Goal: Information Seeking & Learning: Find specific fact

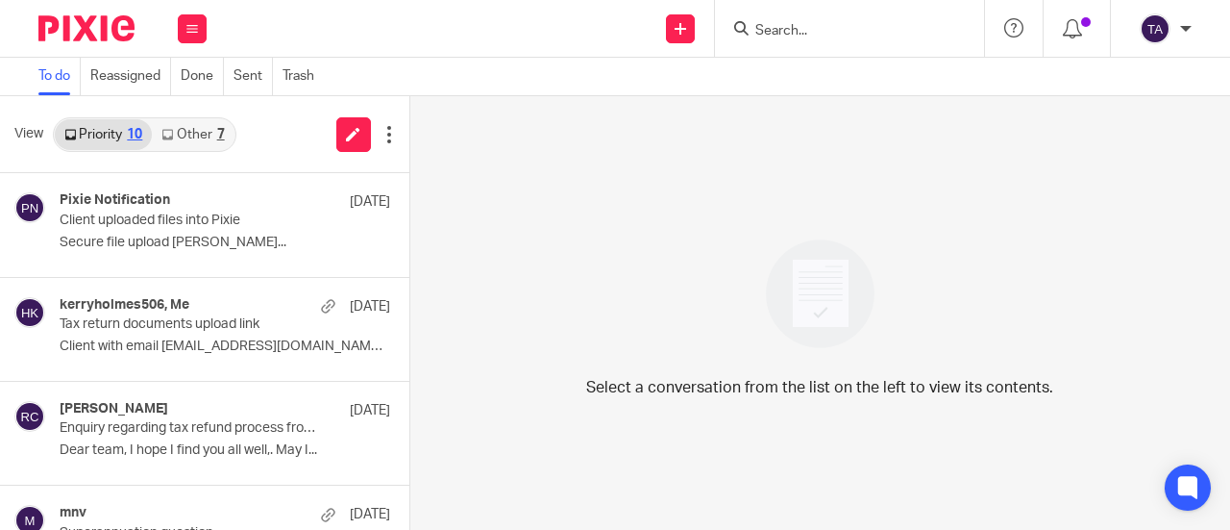
scroll to position [628, 0]
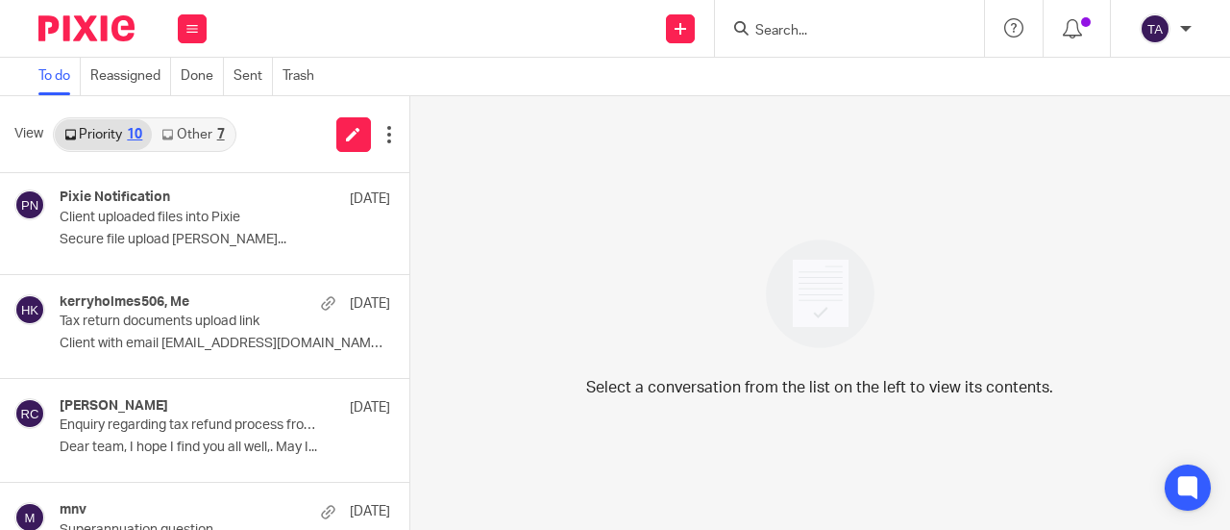
click at [254, 336] on p "Client with email kerryholmes506@gmail.com..." at bounding box center [225, 343] width 331 height 16
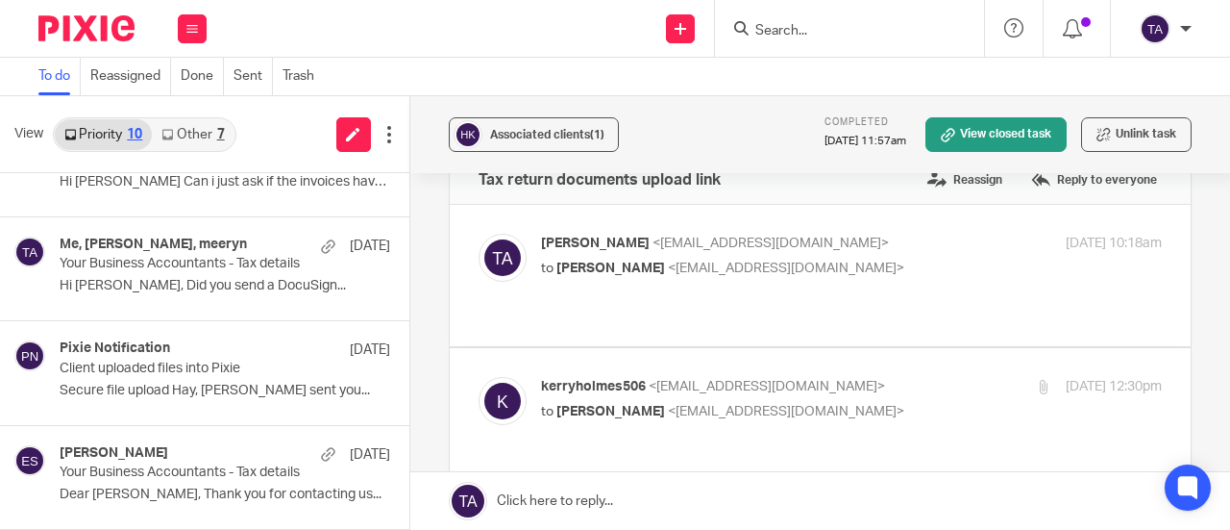
scroll to position [0, 0]
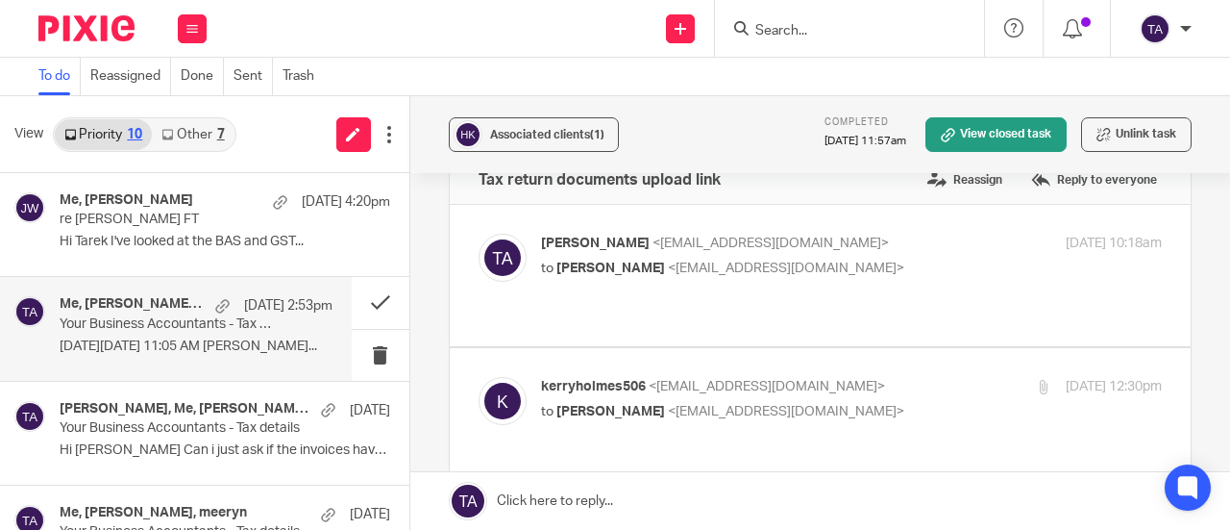
click at [171, 343] on p "On Mon, Sep 15, 2025 at 11:05 AM Tarek Ahmed..." at bounding box center [196, 346] width 273 height 16
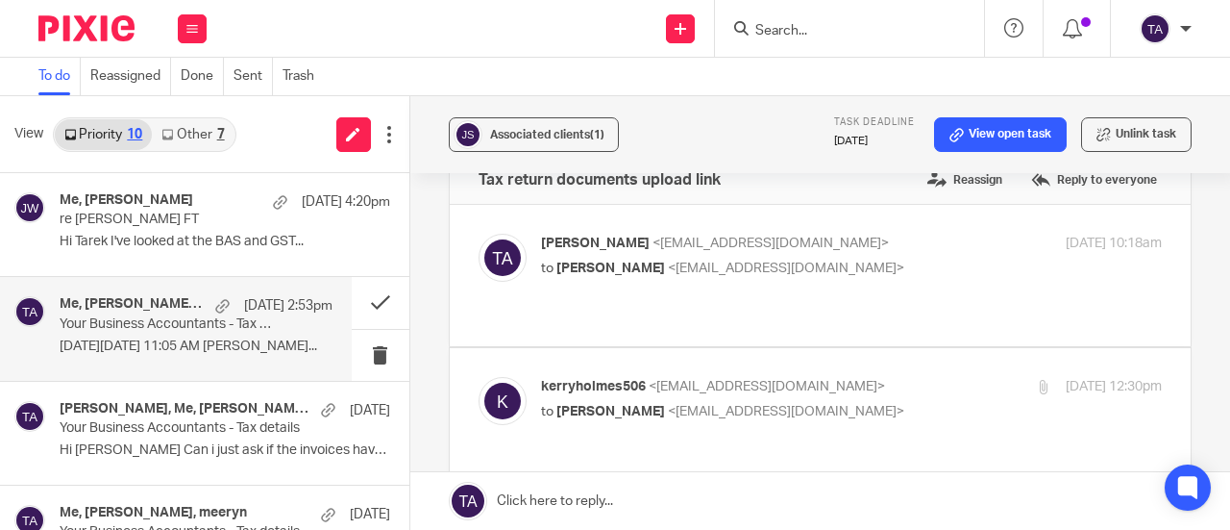
click at [181, 327] on p "Your Business Accountants - Tax details" at bounding box center [169, 324] width 218 height 16
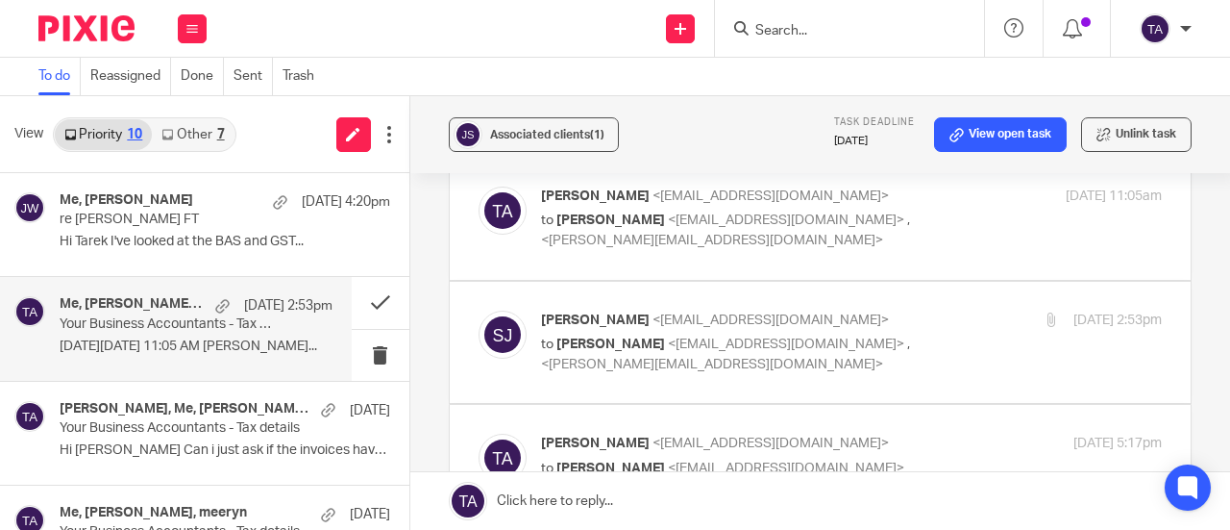
scroll to position [1710, 0]
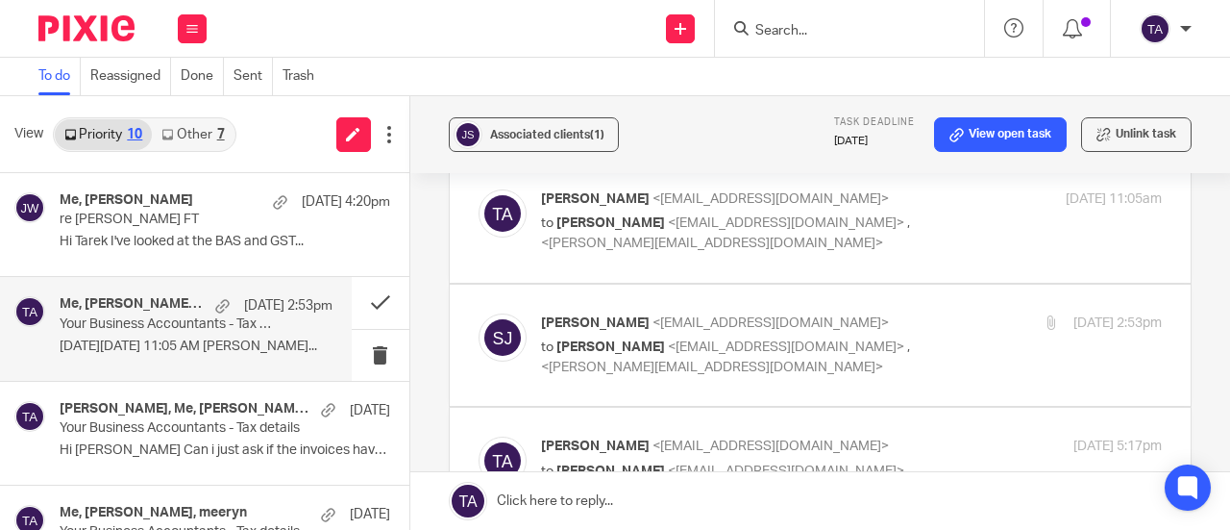
click at [882, 319] on label at bounding box center [820, 345] width 741 height 122
click at [479, 313] on input "checkbox" at bounding box center [478, 312] width 1 height 1
checkbox input "true"
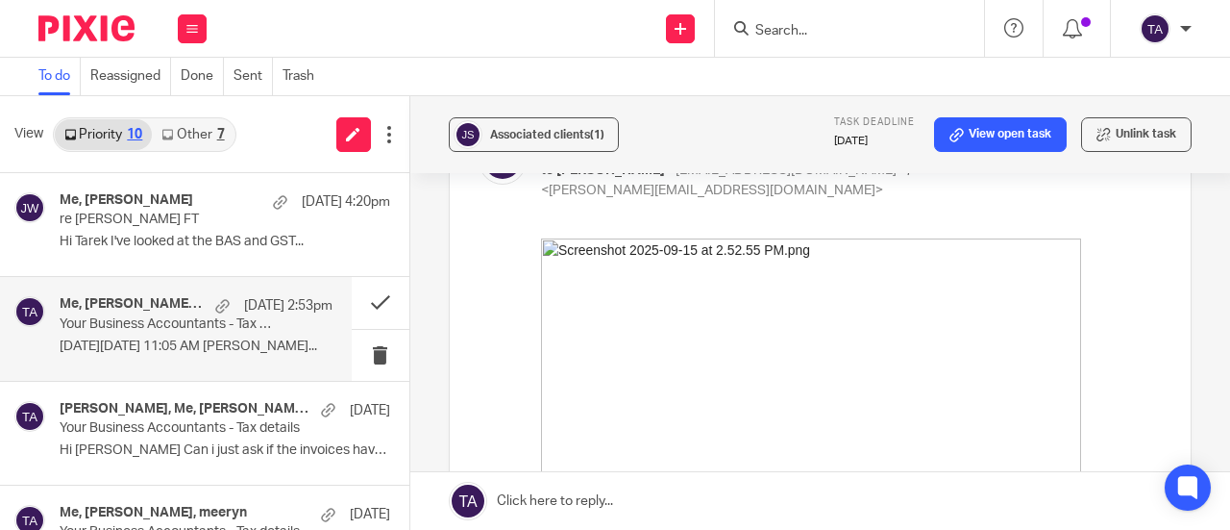
scroll to position [1878, 0]
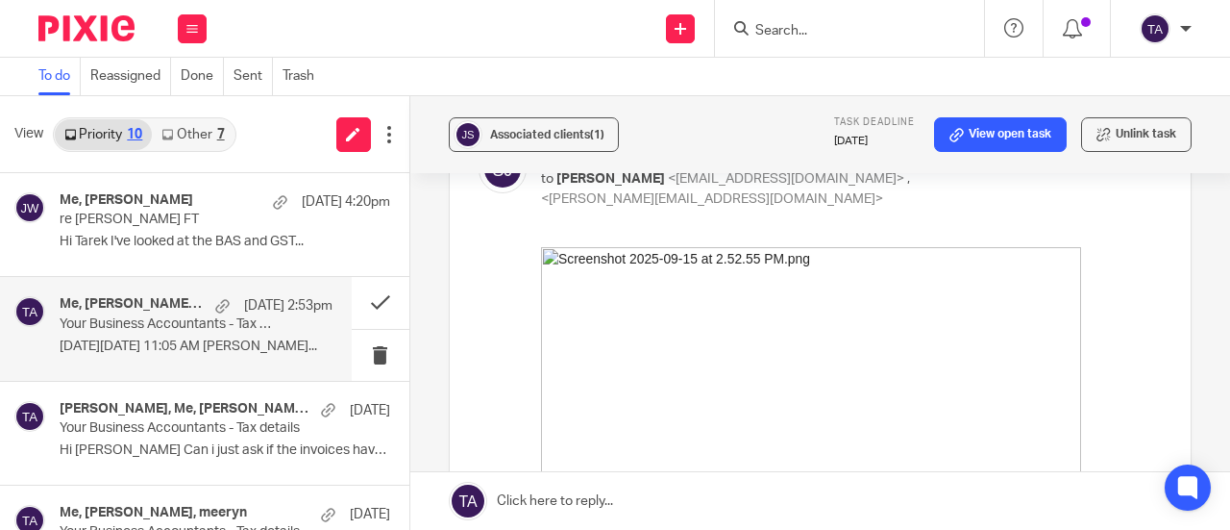
click at [792, 363] on img at bounding box center [810, 367] width 540 height 241
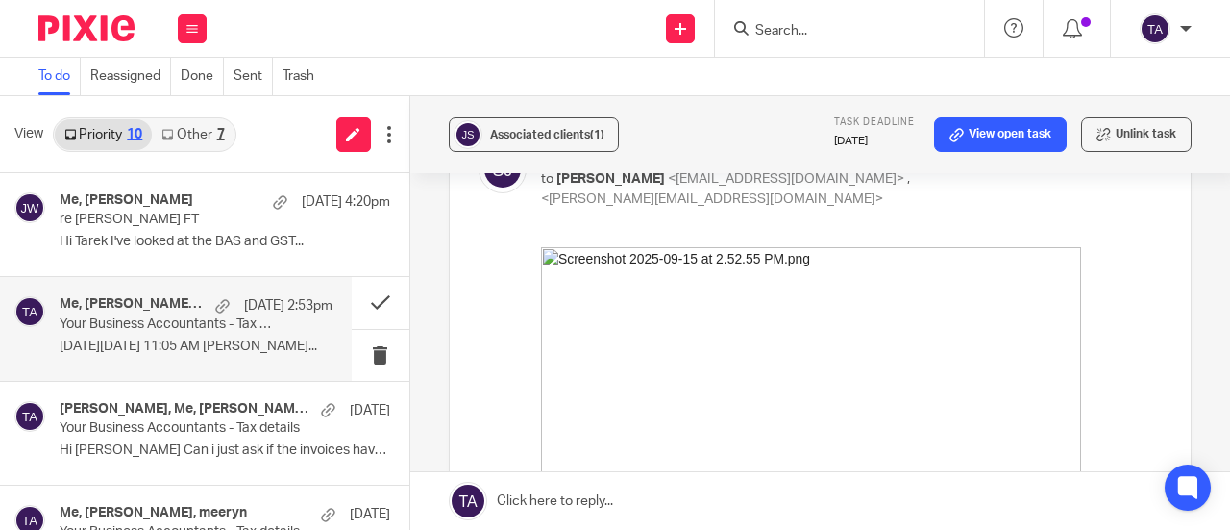
click at [792, 363] on img at bounding box center [810, 367] width 540 height 241
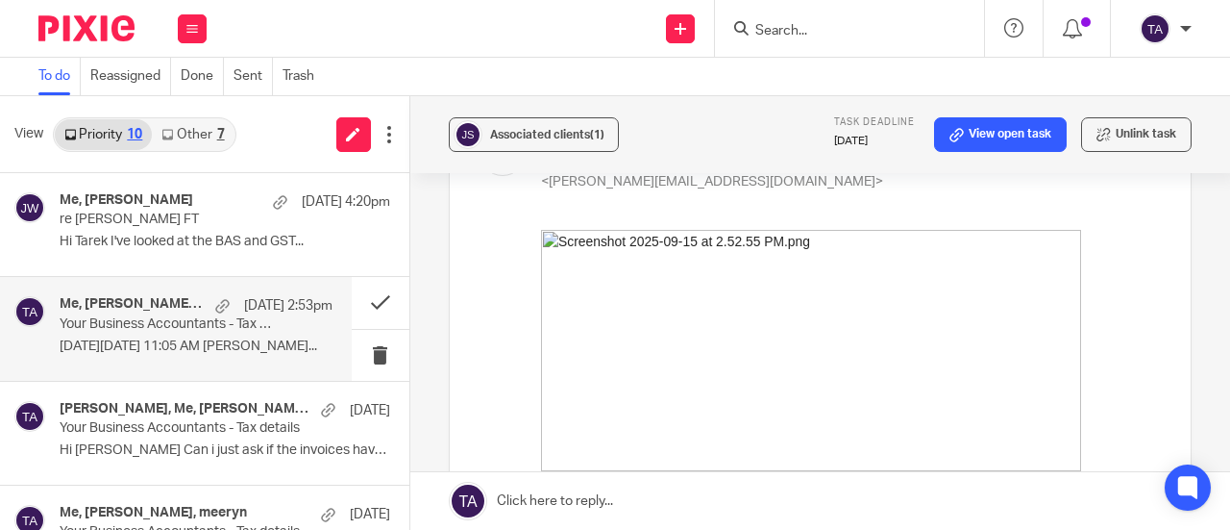
scroll to position [1896, 0]
click at [556, 493] on icon "button" at bounding box center [555, 497] width 14 height 14
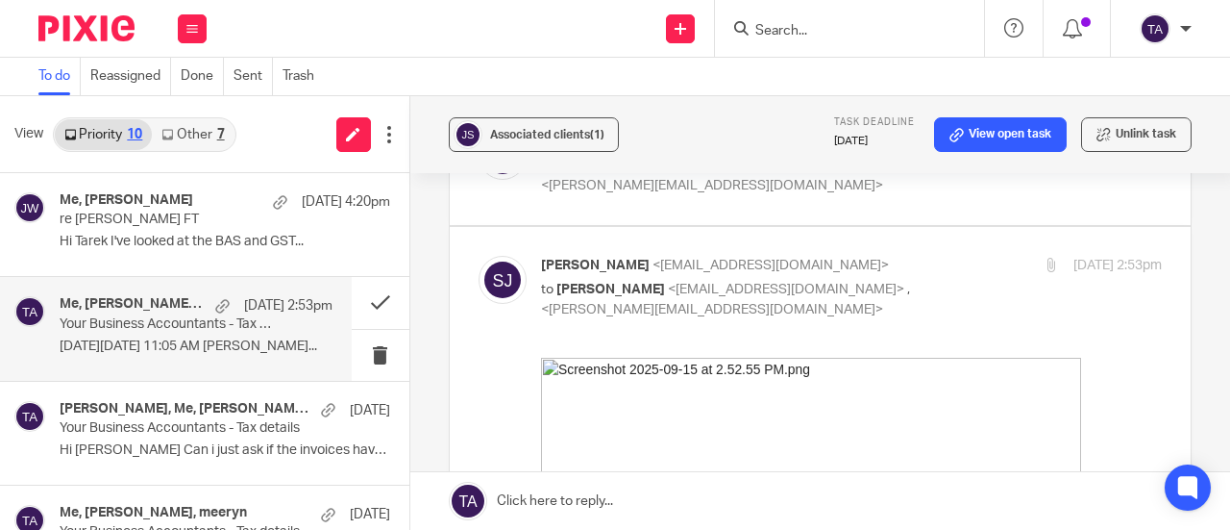
scroll to position [1580, 0]
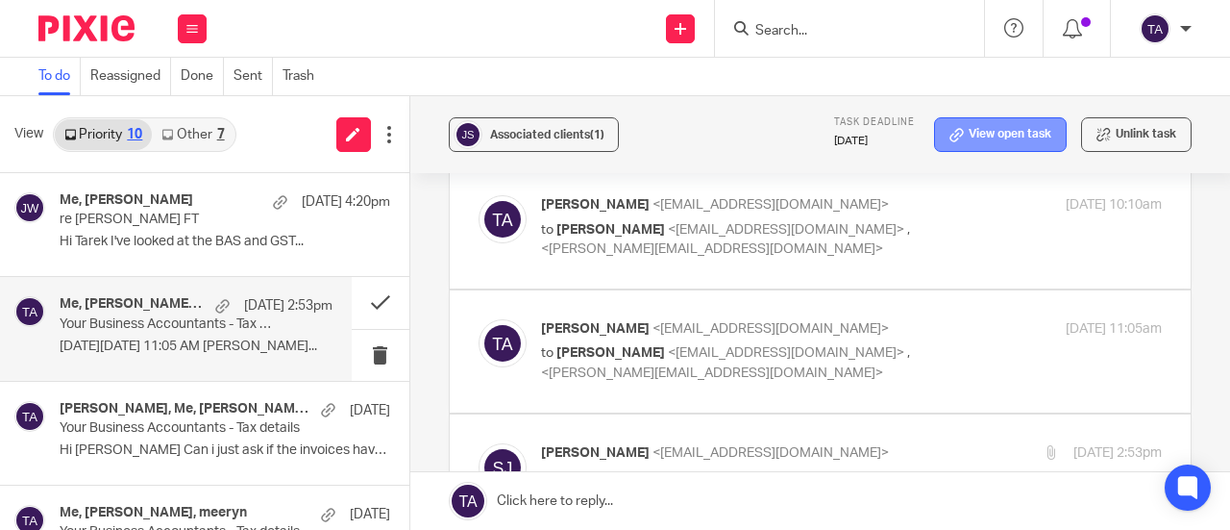
click at [997, 136] on link "View open task" at bounding box center [1000, 134] width 133 height 35
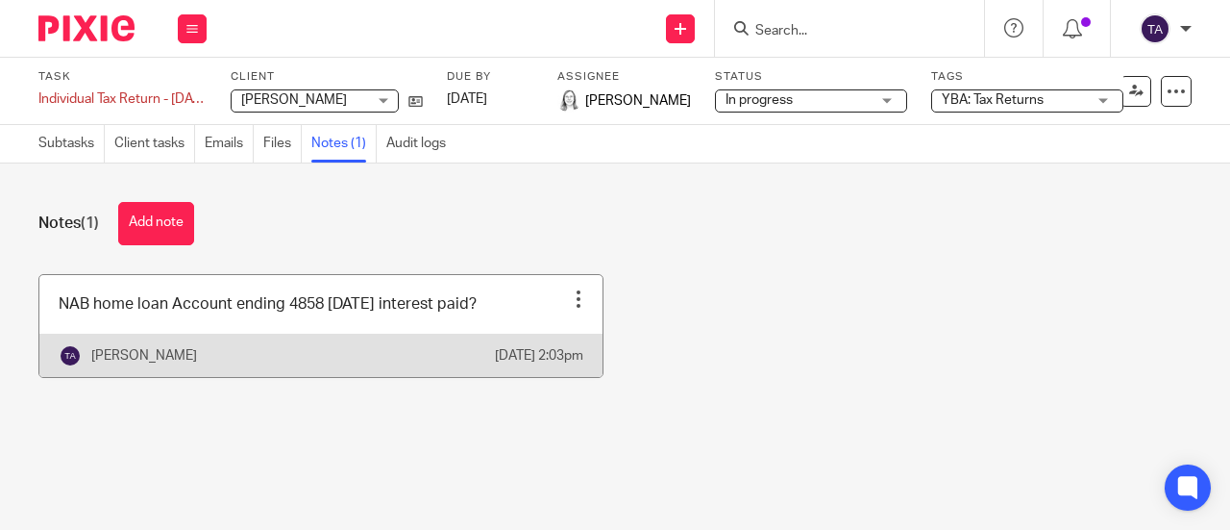
click at [569, 297] on div at bounding box center [578, 298] width 19 height 19
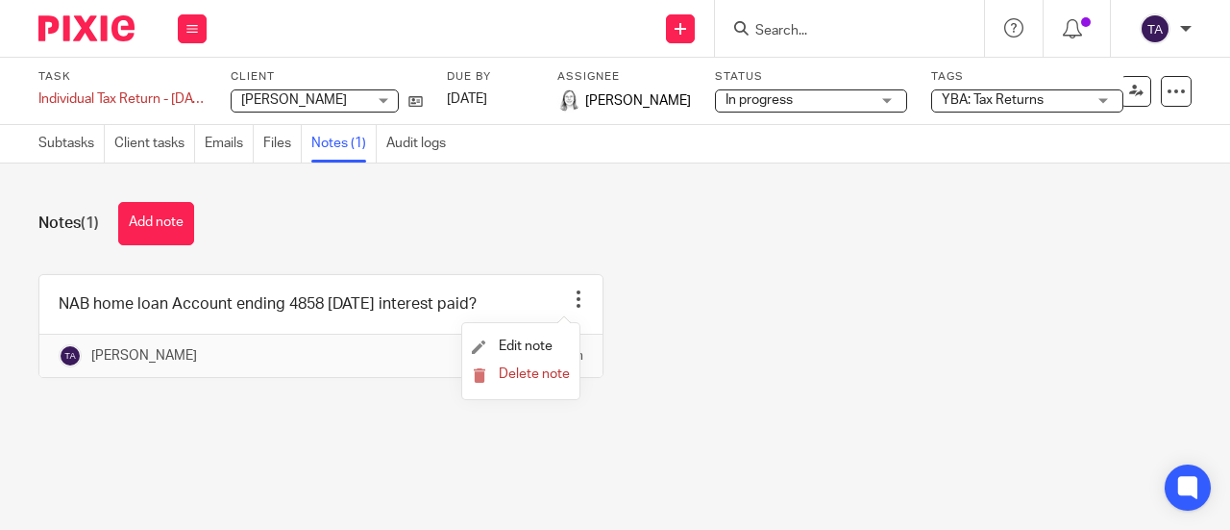
click at [526, 367] on button "Delete note" at bounding box center [521, 374] width 98 height 15
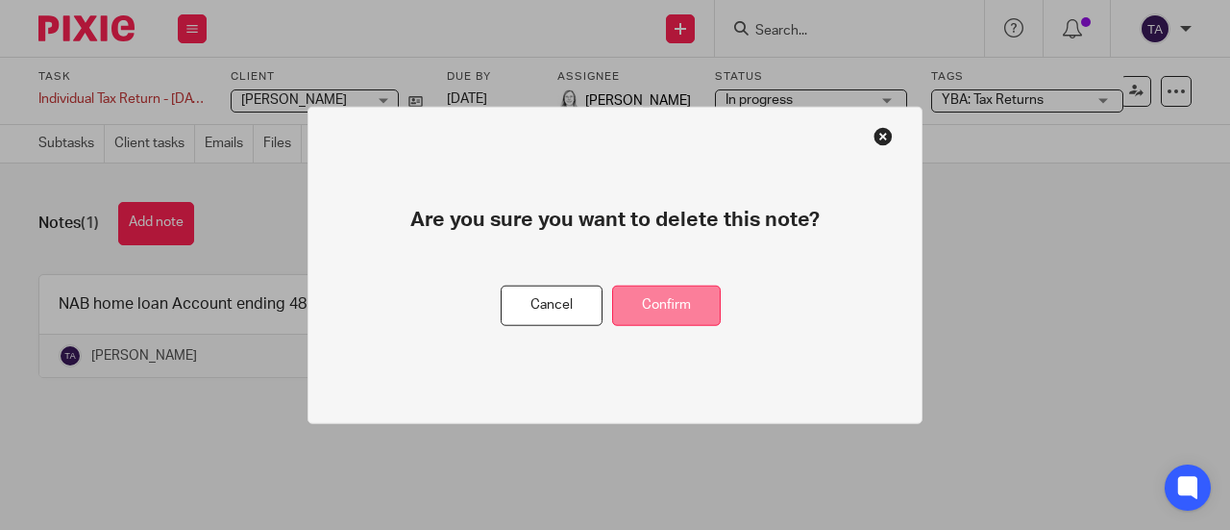
click at [665, 316] on button "Confirm" at bounding box center [666, 304] width 109 height 41
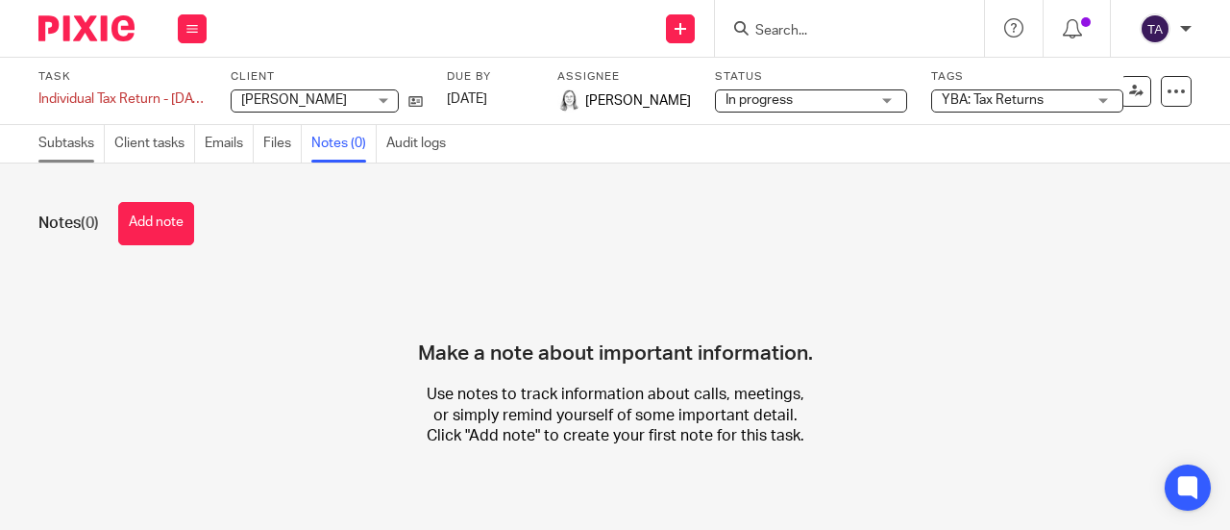
click at [56, 141] on link "Subtasks" at bounding box center [71, 143] width 66 height 37
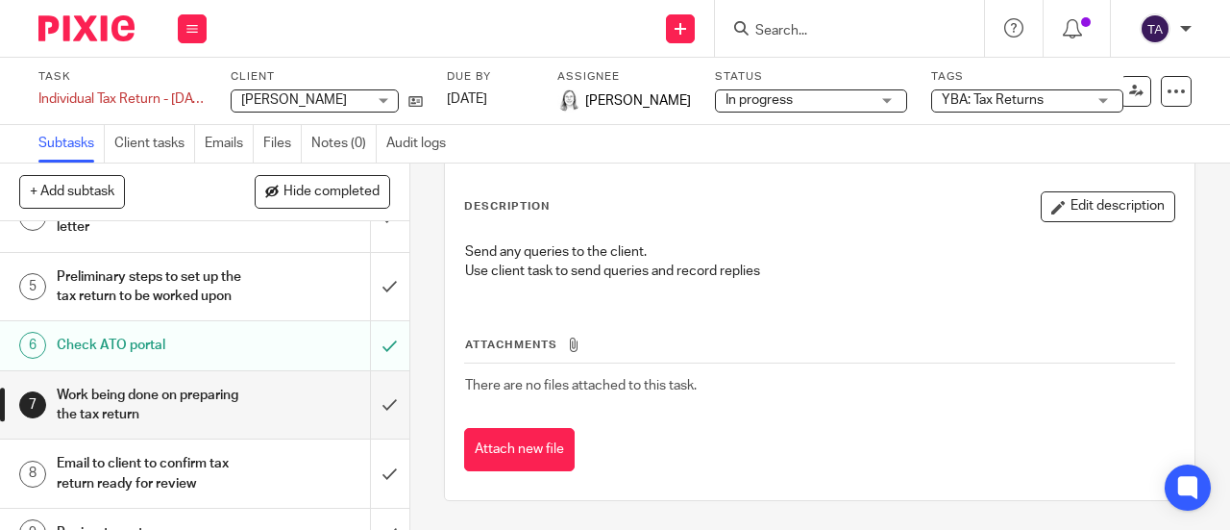
scroll to position [424, 0]
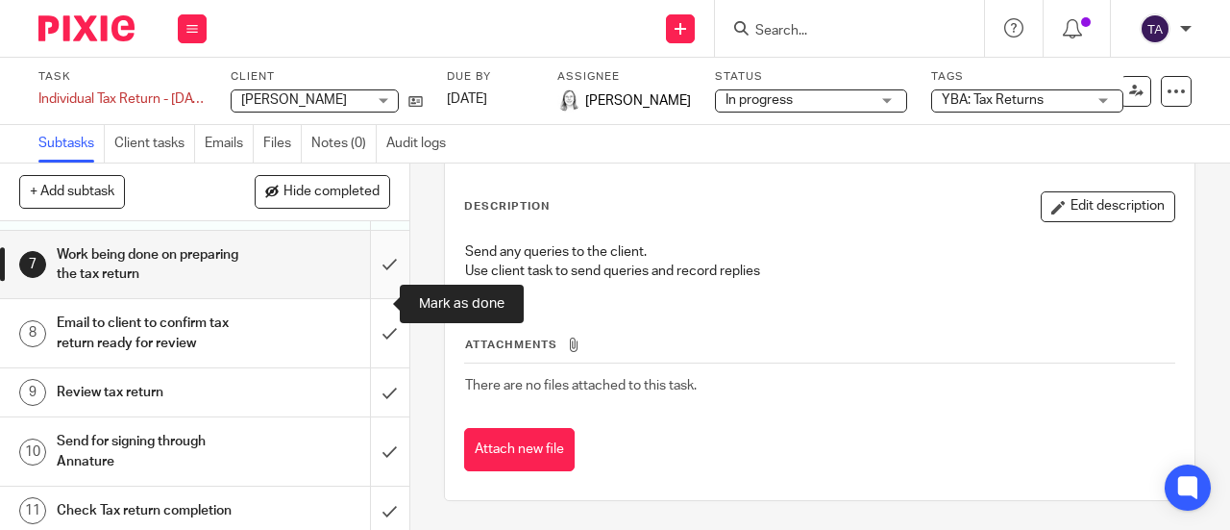
click at [371, 299] on input "submit" at bounding box center [204, 265] width 409 height 68
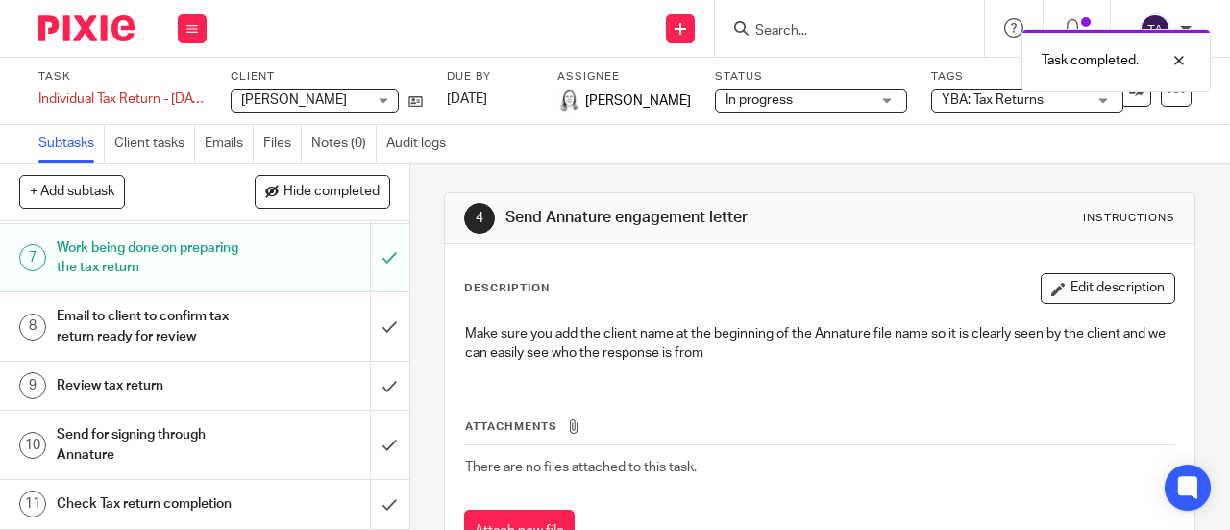
scroll to position [484, 0]
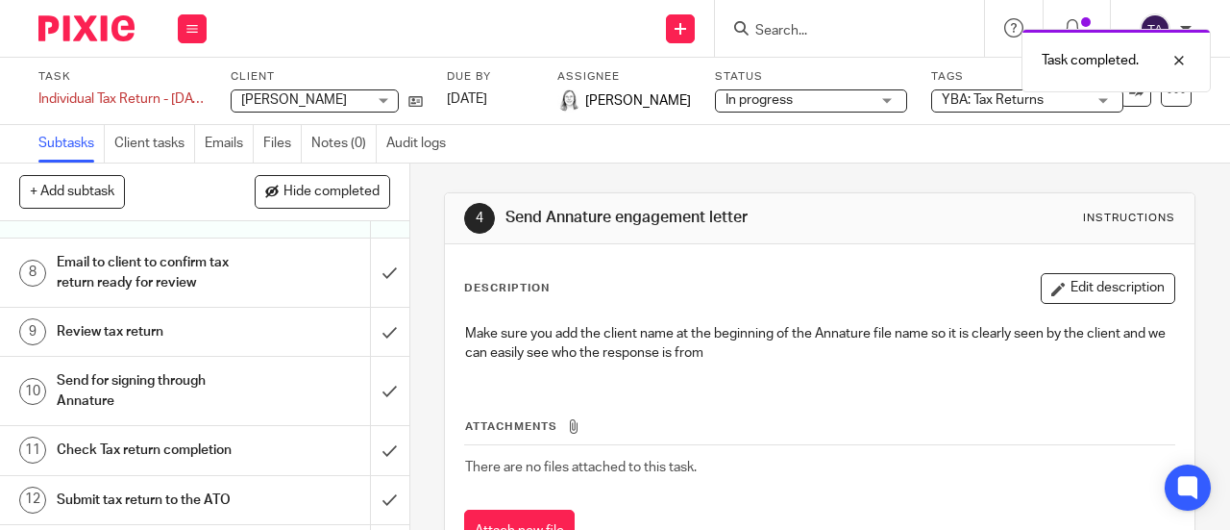
click at [214, 297] on h1 "Email to client to confirm tax return ready for review" at bounding box center [155, 272] width 196 height 49
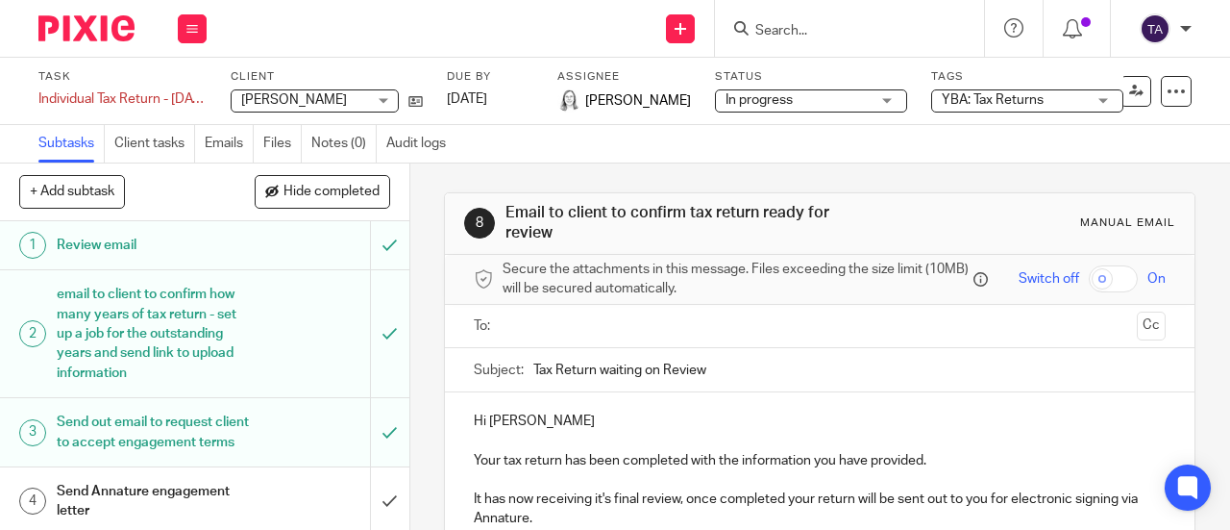
click at [539, 337] on input "text" at bounding box center [819, 326] width 620 height 22
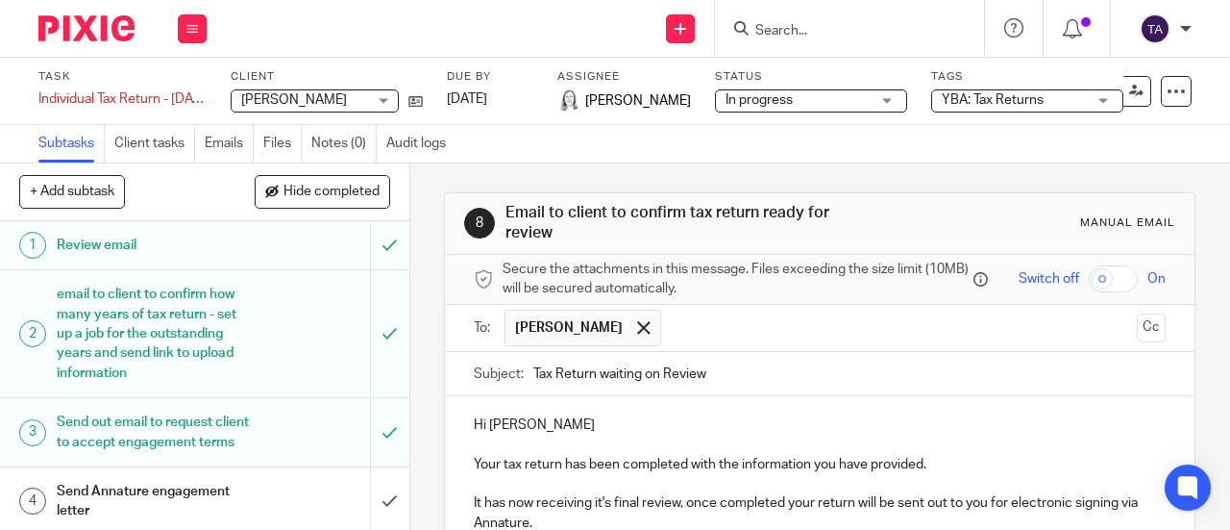
click at [546, 434] on p "Hi [PERSON_NAME]" at bounding box center [820, 424] width 692 height 19
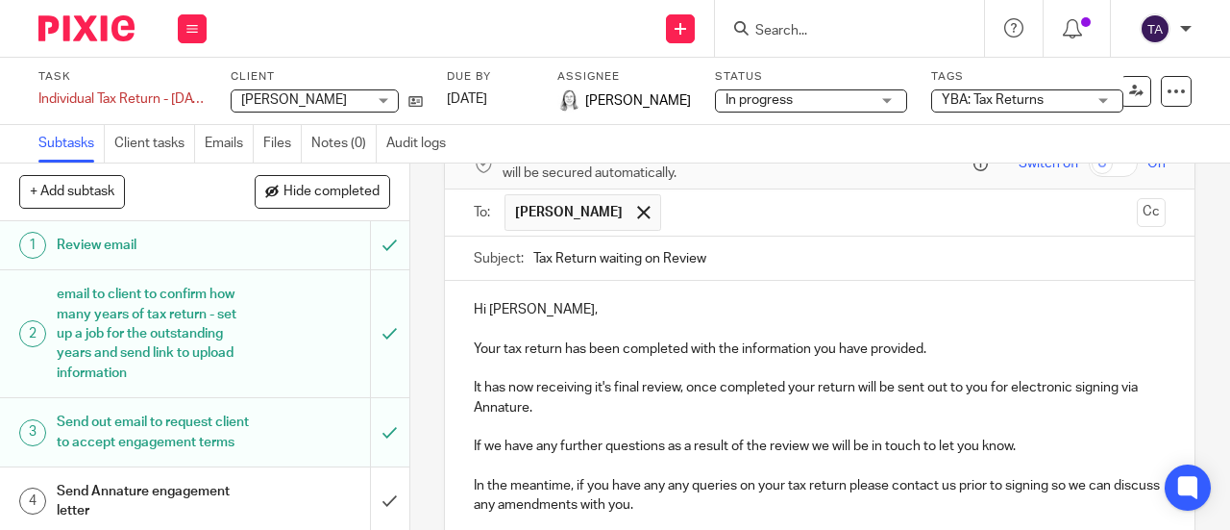
scroll to position [116, 0]
click at [563, 351] on p "Your tax return has been completed with the information you have provided." at bounding box center [820, 347] width 692 height 19
click at [560, 348] on p "Your tax return has been completed with the information you have provided." at bounding box center [820, 347] width 692 height 19
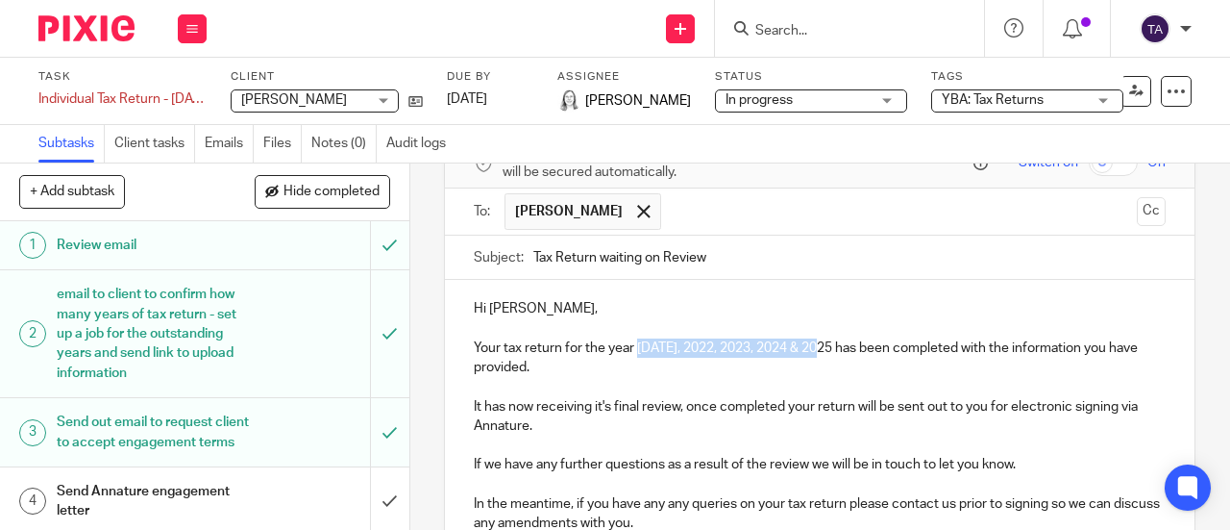
drag, startPoint x: 631, startPoint y: 352, endPoint x: 819, endPoint y: 357, distance: 187.5
click at [819, 357] on p "Your tax return for the year 2021, 2022, 2023, 2024 & 2025 has been completed w…" at bounding box center [820, 357] width 692 height 39
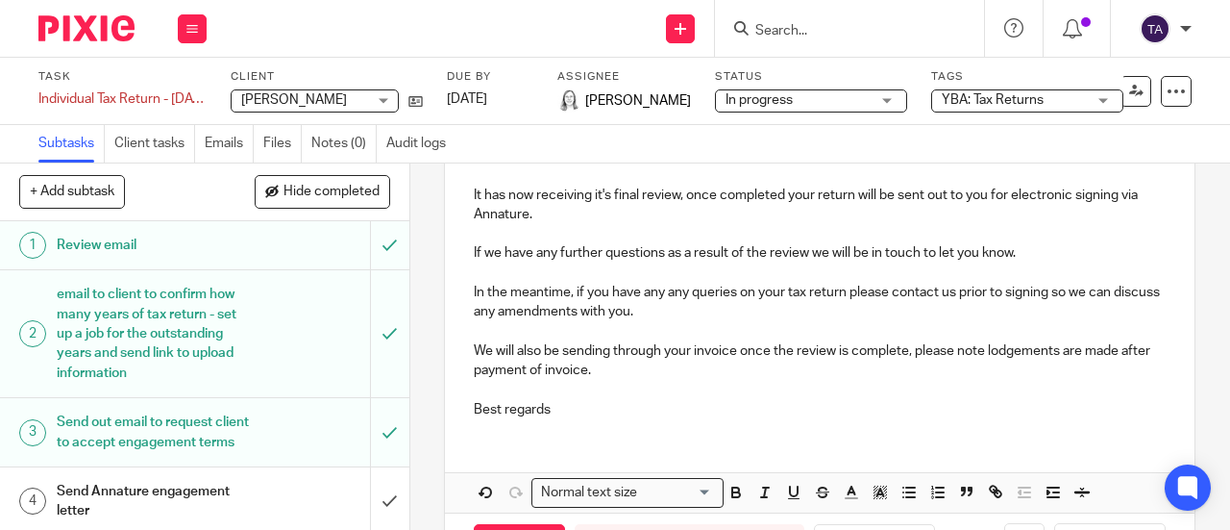
scroll to position [336, 0]
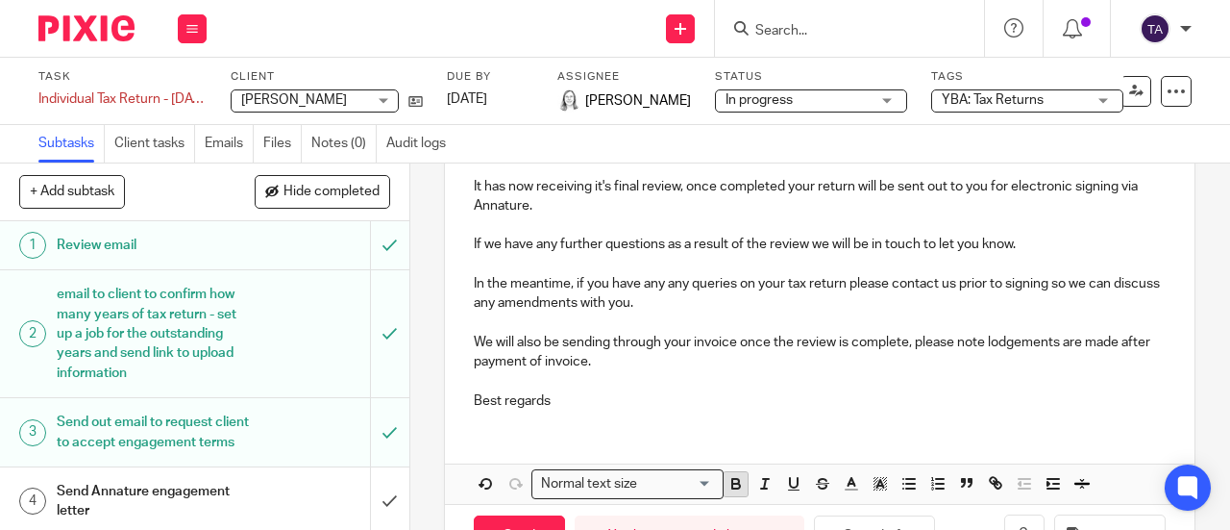
click at [732, 483] on icon "button" at bounding box center [735, 481] width 7 height 5
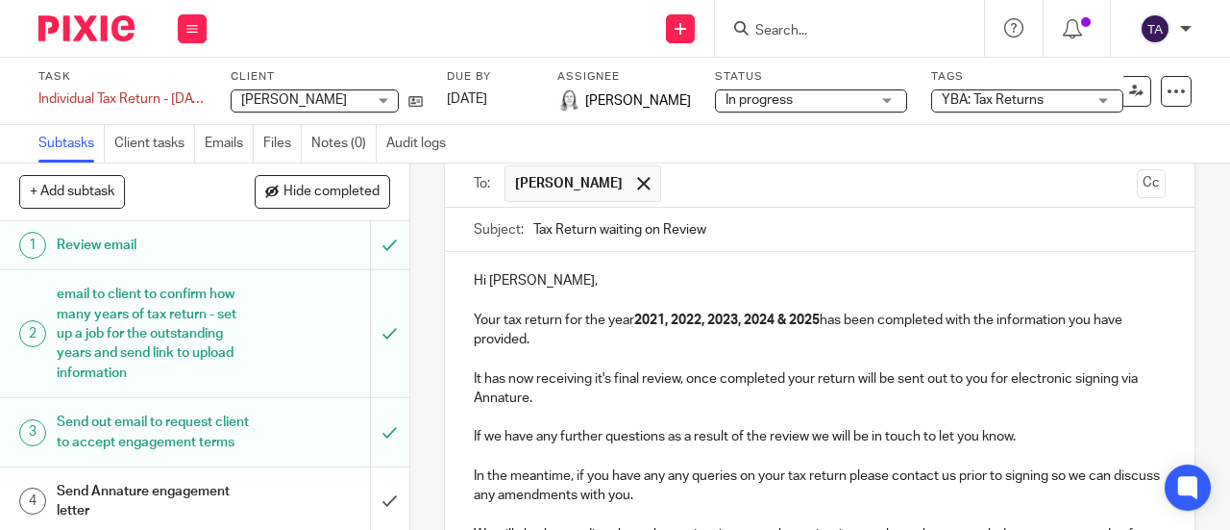
scroll to position [142, 0]
click at [816, 362] on p at bounding box center [820, 360] width 692 height 19
click at [555, 325] on p "Your tax return for the year 2021, 2022, 2023, 2024 & 2025 has been completed w…" at bounding box center [820, 331] width 692 height 39
click at [853, 325] on p "Your tax returns for the year 2021, 2022, 2023, 2024 & 2025 has been completed …" at bounding box center [820, 331] width 692 height 39
click at [932, 410] on p "It has now receiving it's final review, once completed your return will be sent…" at bounding box center [820, 390] width 692 height 39
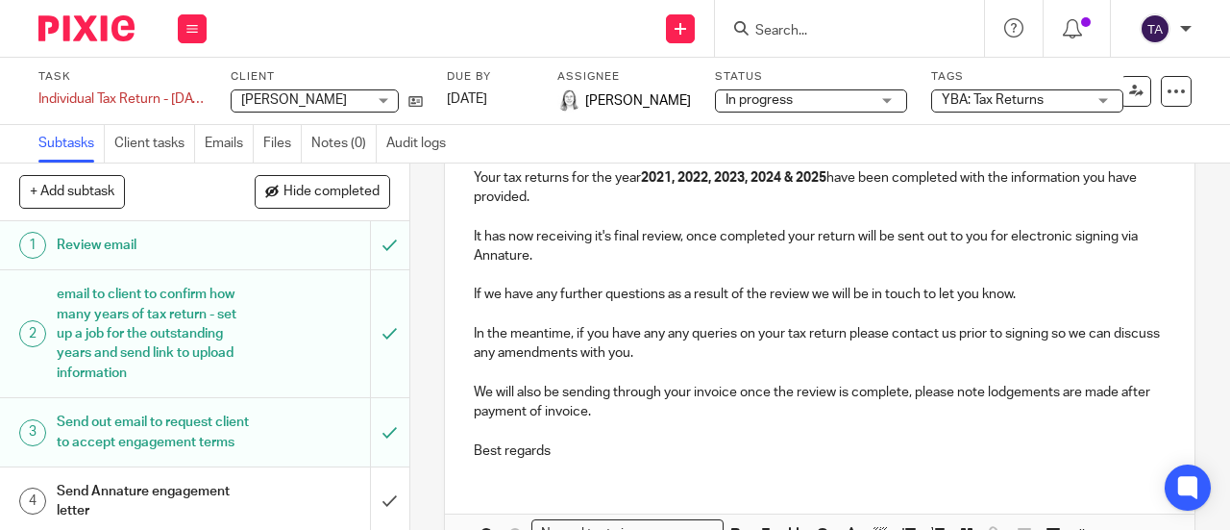
scroll to position [410, 0]
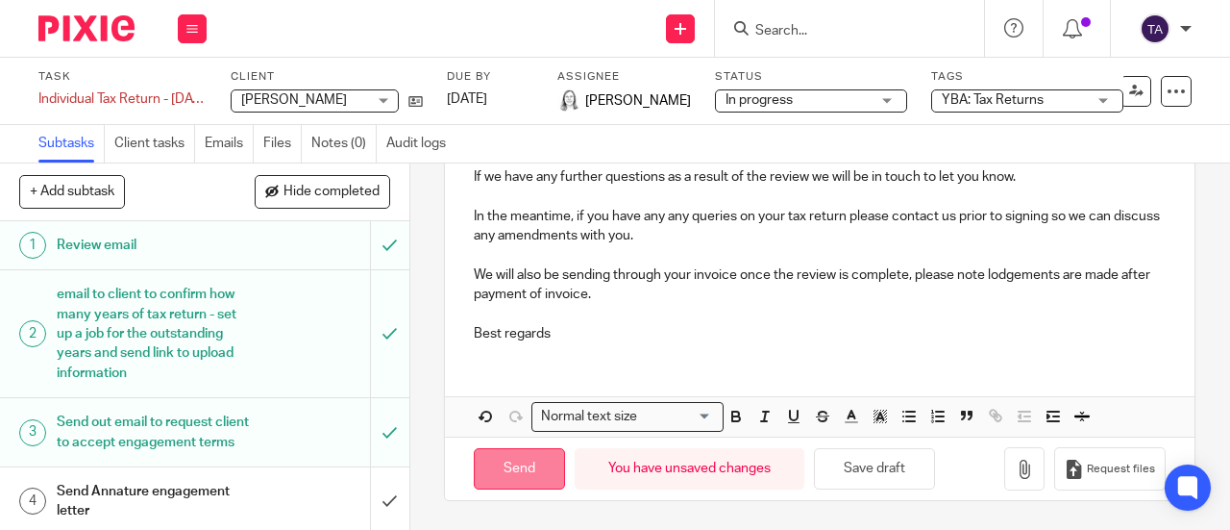
click at [504, 467] on input "Send" at bounding box center [519, 468] width 91 height 41
type input "Sent"
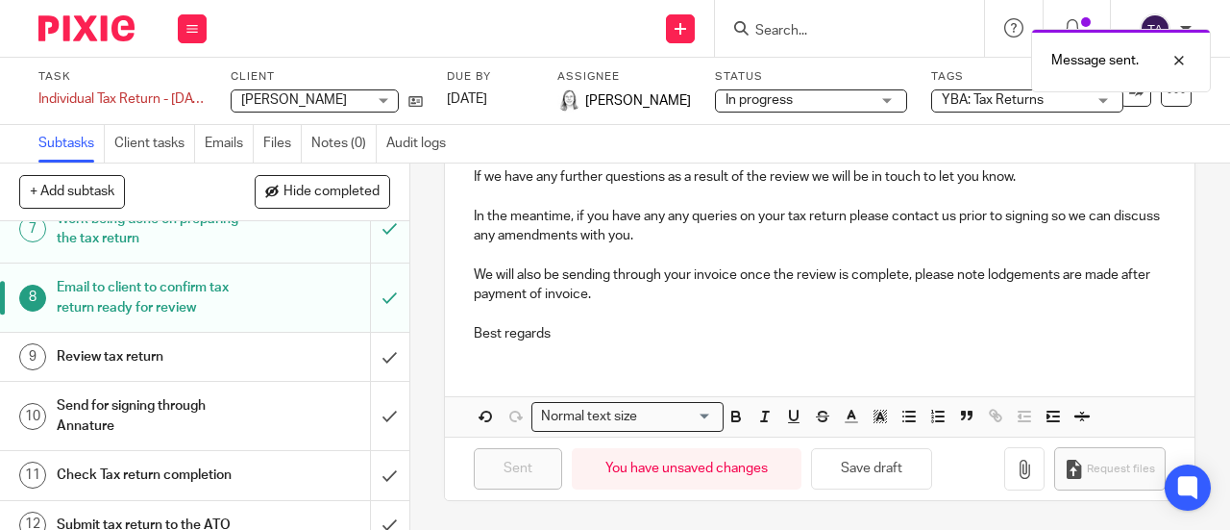
scroll to position [464, 0]
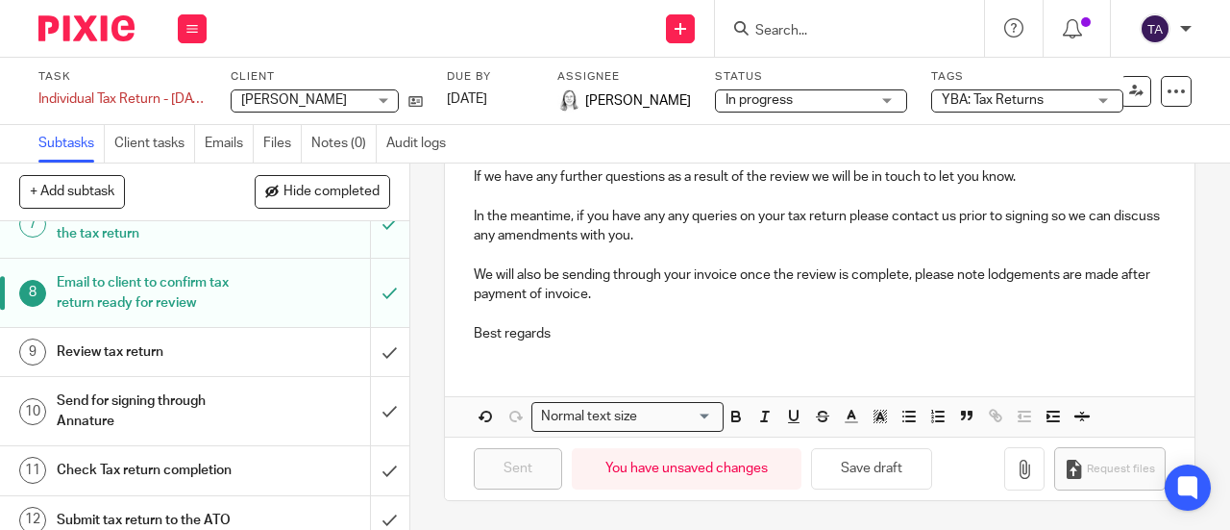
click at [1112, 91] on div "YBA: Tax Returns" at bounding box center [1027, 100] width 192 height 23
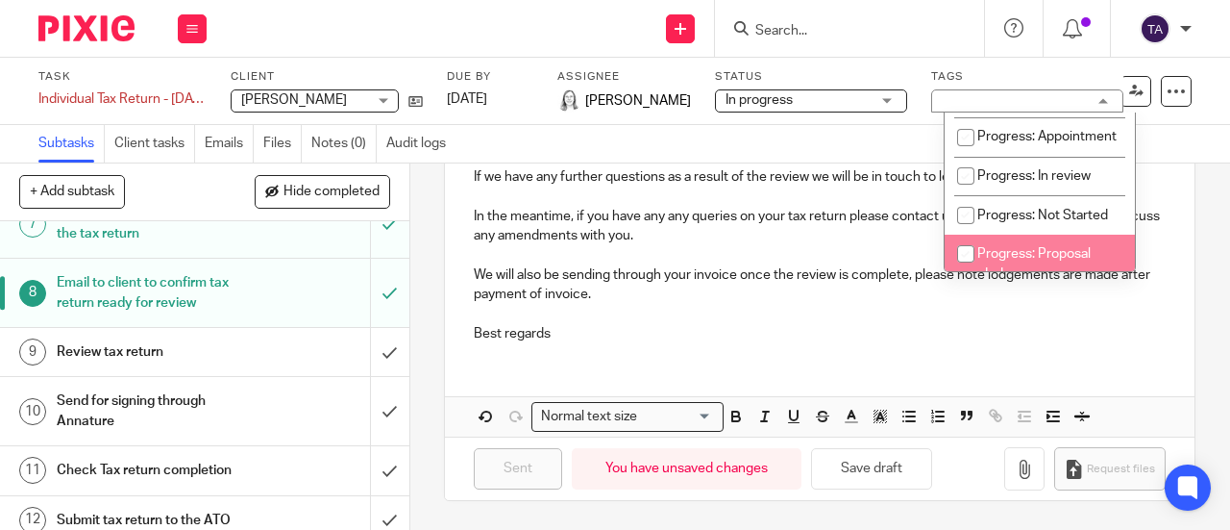
scroll to position [248, 0]
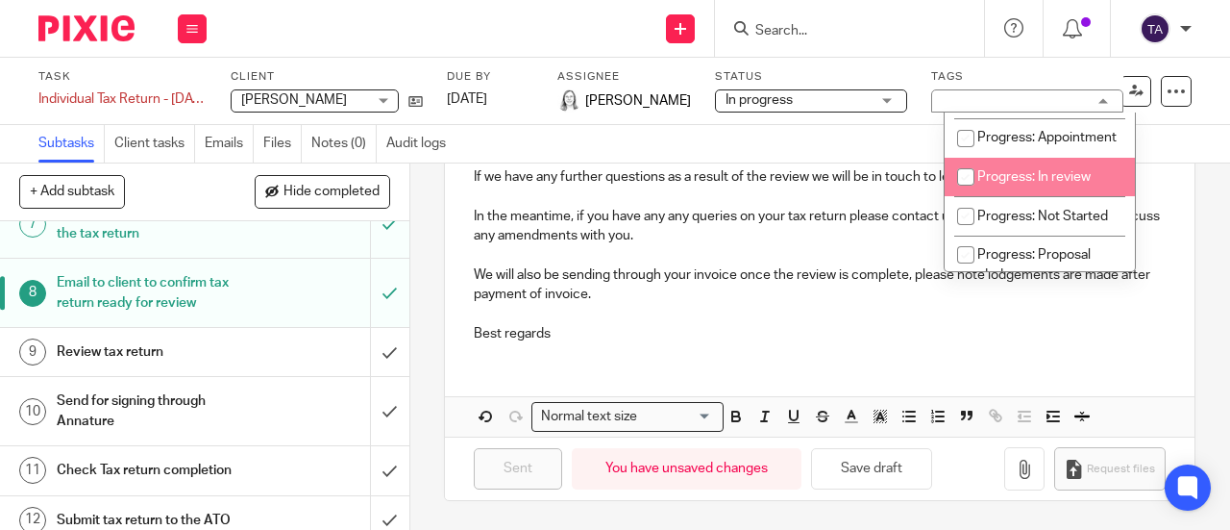
click at [1044, 197] on li "Progress: In review" at bounding box center [1040, 177] width 190 height 39
checkbox input "true"
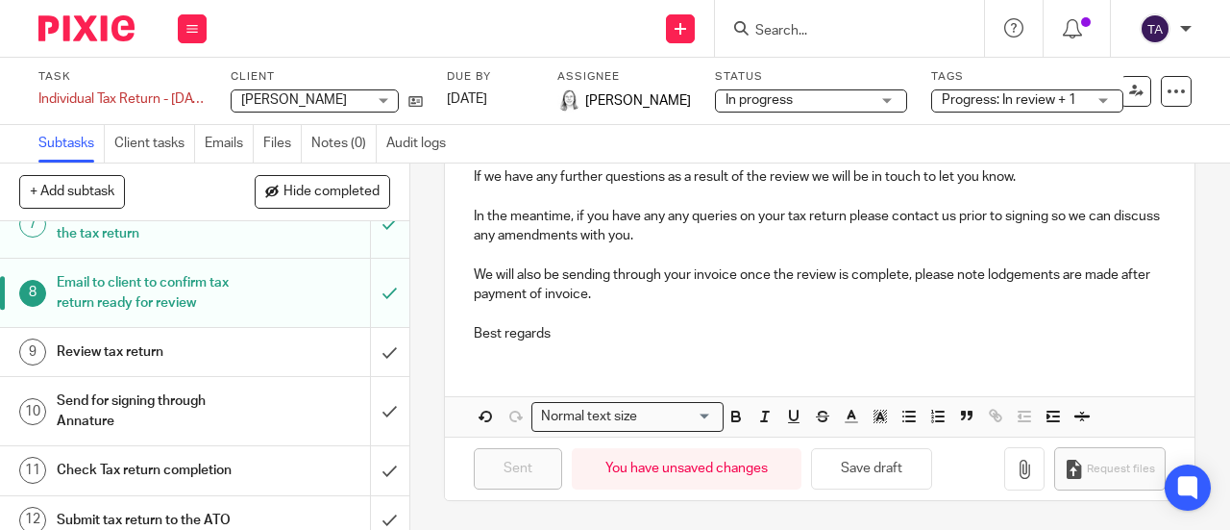
click at [1178, 159] on div "Subtasks Client tasks Emails Files Notes (0) Audit logs" at bounding box center [615, 144] width 1230 height 38
click at [1062, 99] on span "Progress: In review + 1" at bounding box center [1009, 99] width 135 height 13
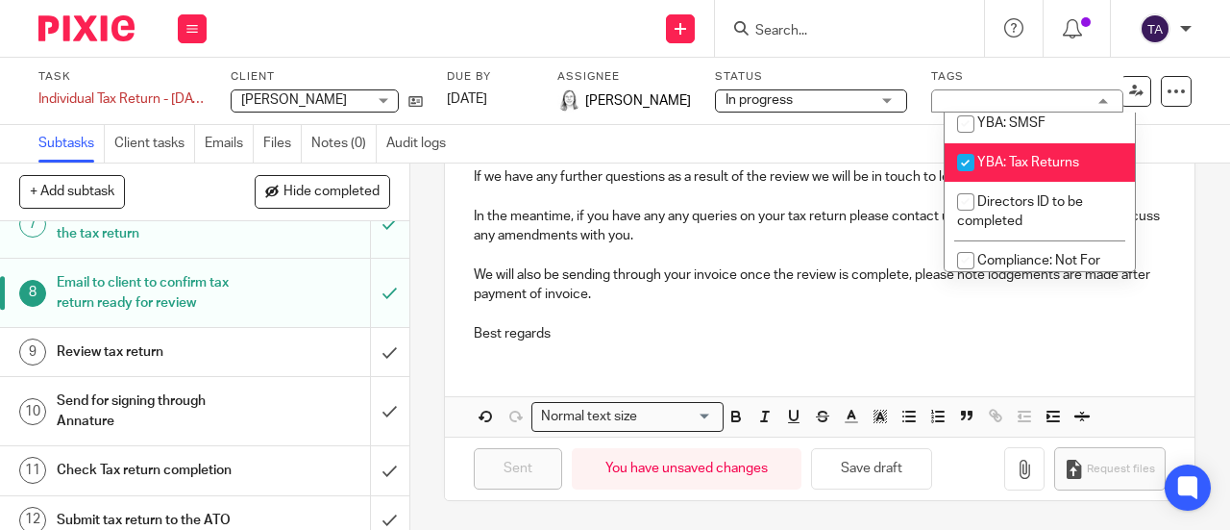
scroll to position [771, 0]
click at [964, 180] on input "checkbox" at bounding box center [966, 161] width 37 height 37
checkbox input "false"
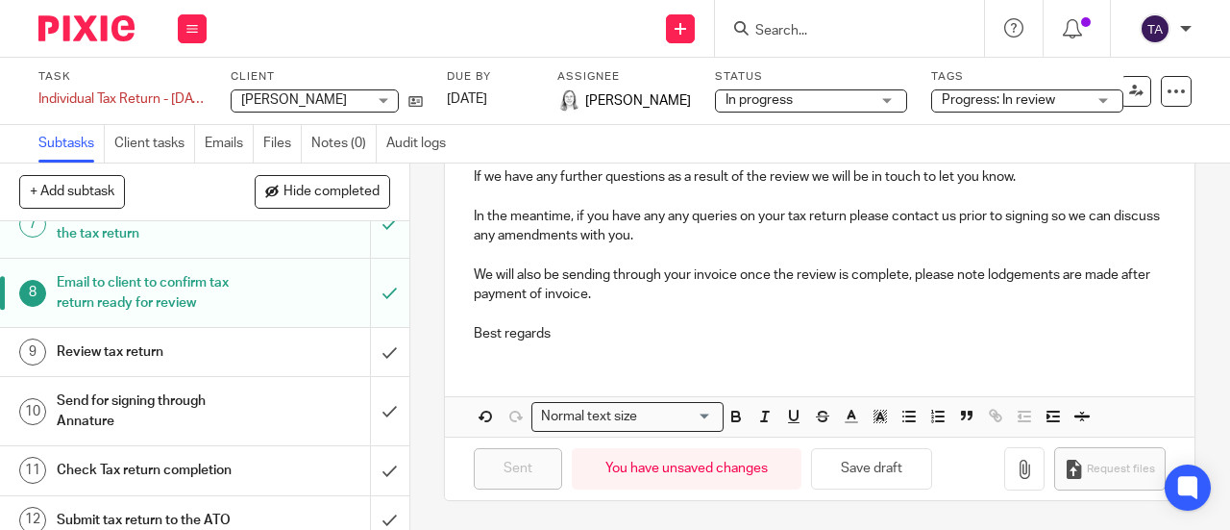
click at [1188, 126] on div "Subtasks Client tasks Emails Files Notes (0) Audit logs" at bounding box center [615, 144] width 1230 height 38
click at [870, 98] on span "In progress" at bounding box center [798, 100] width 144 height 20
click at [1006, 149] on div "Subtasks Client tasks Emails Files Notes (0) Audit logs" at bounding box center [615, 144] width 1230 height 38
click at [1167, 90] on icon at bounding box center [1176, 91] width 19 height 19
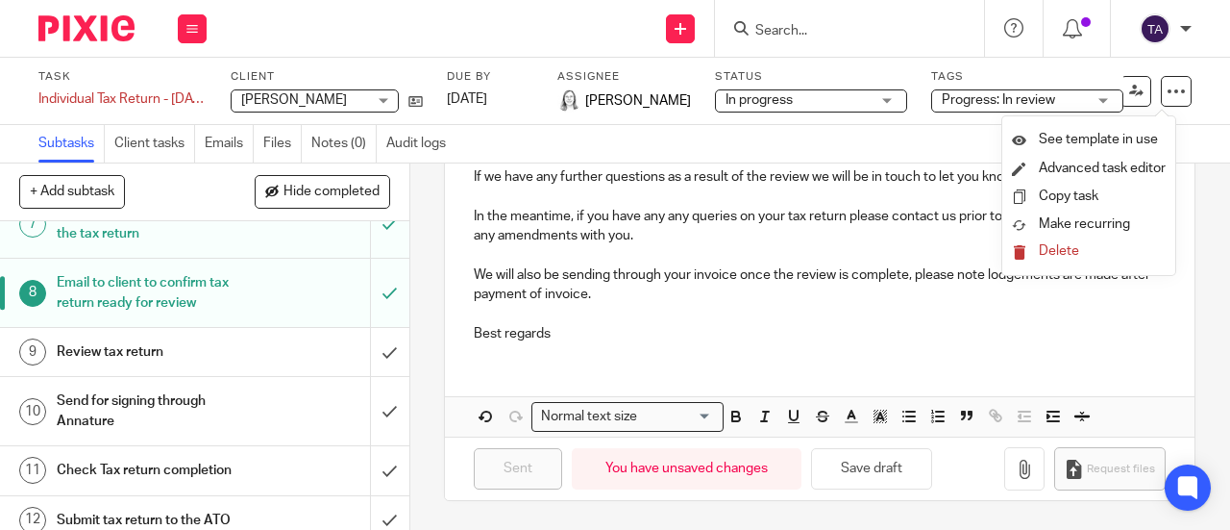
click at [911, 134] on div "Subtasks Client tasks Emails Files Notes (0) Audit logs" at bounding box center [615, 144] width 1230 height 38
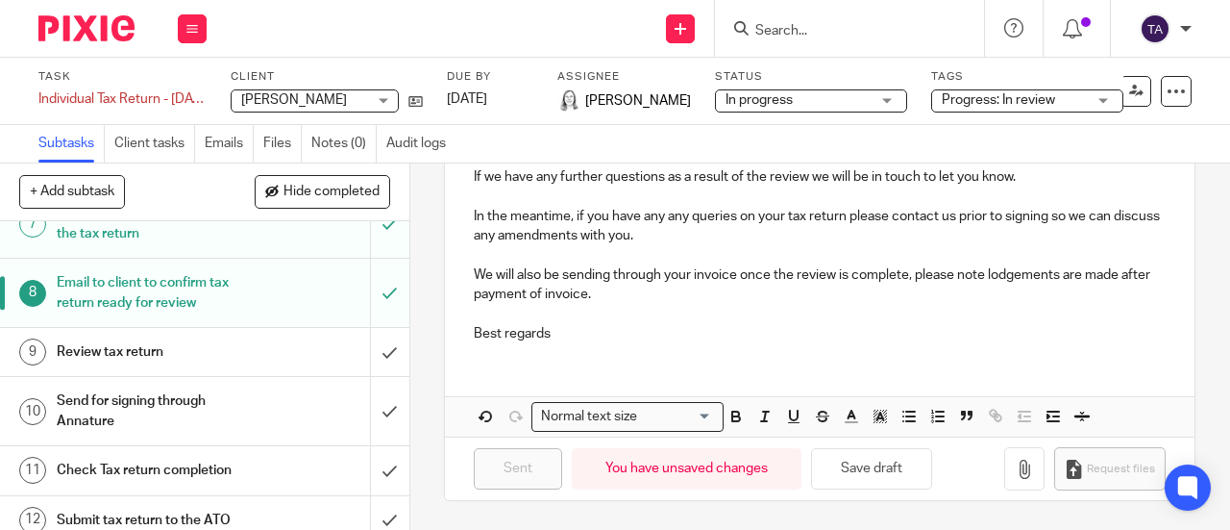
scroll to position [0, 0]
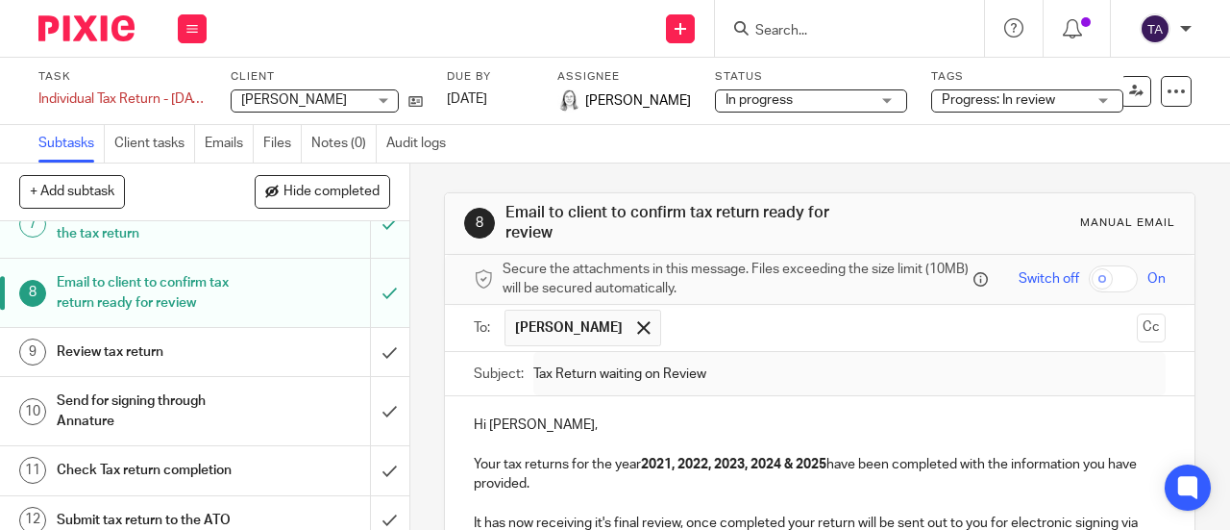
click at [602, 103] on span "[PERSON_NAME]" at bounding box center [638, 100] width 106 height 19
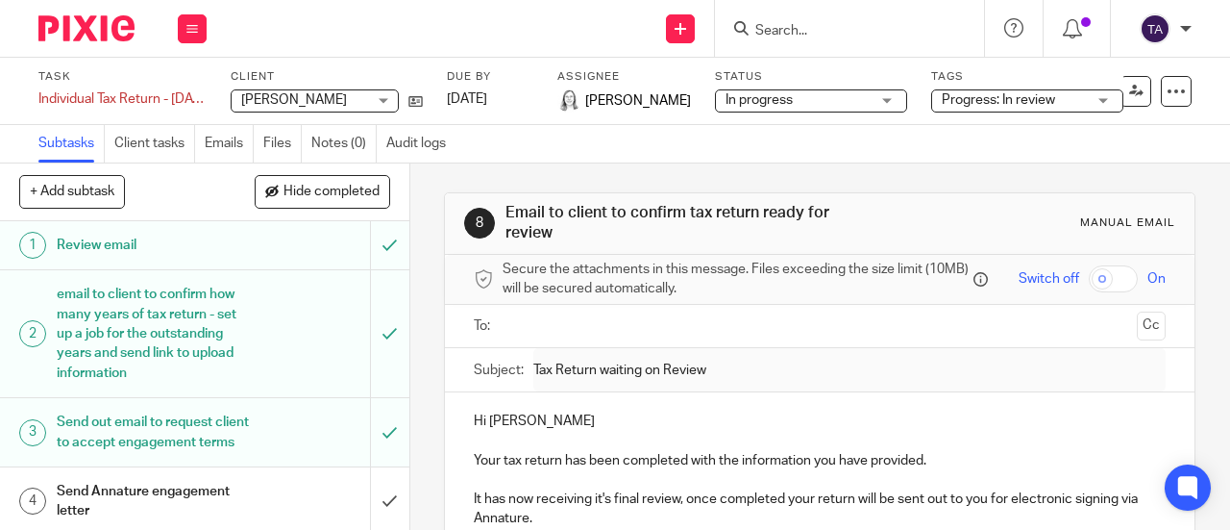
click at [649, 106] on span "Eleanor Shakeshaft" at bounding box center [638, 100] width 106 height 19
click at [1167, 91] on icon at bounding box center [1176, 91] width 19 height 19
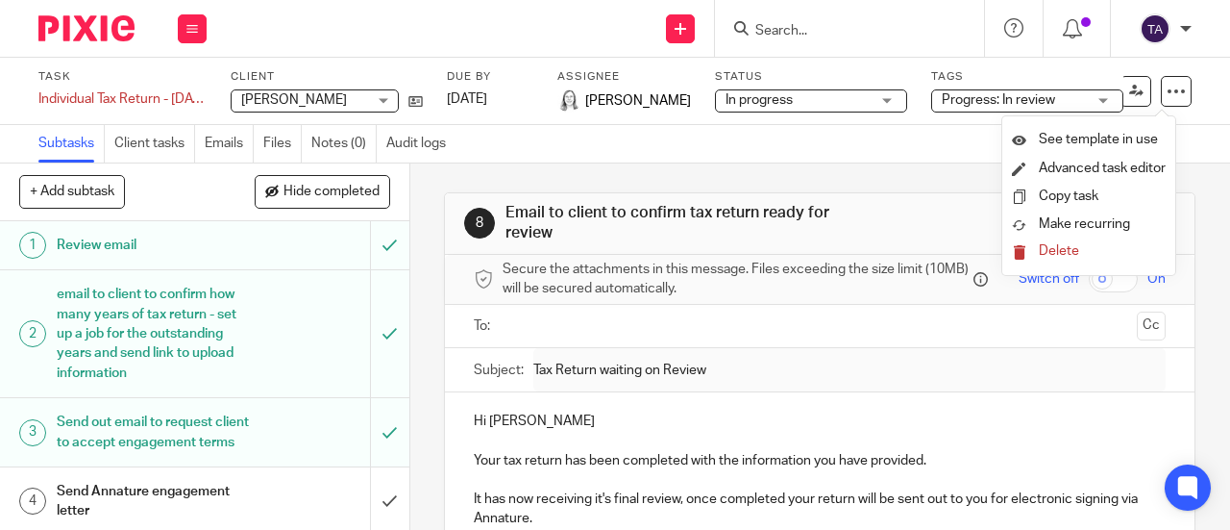
click at [920, 158] on div "Subtasks Client tasks Emails Files Notes (0) Audit logs" at bounding box center [615, 144] width 1230 height 38
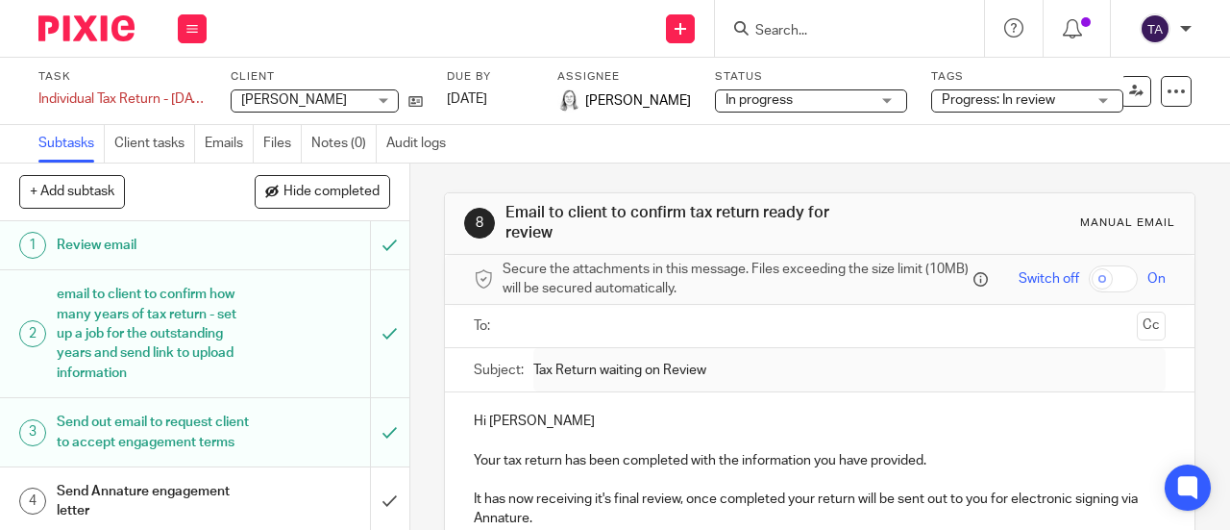
click at [920, 158] on div "Subtasks Client tasks Emails Files Notes (0) Audit logs" at bounding box center [615, 144] width 1230 height 38
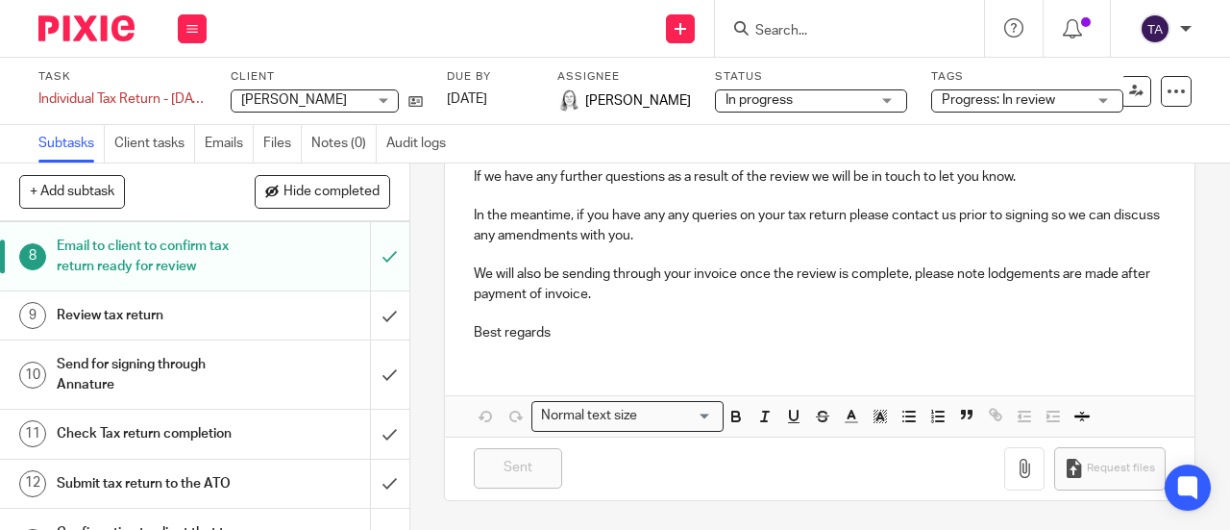
scroll to position [588, 0]
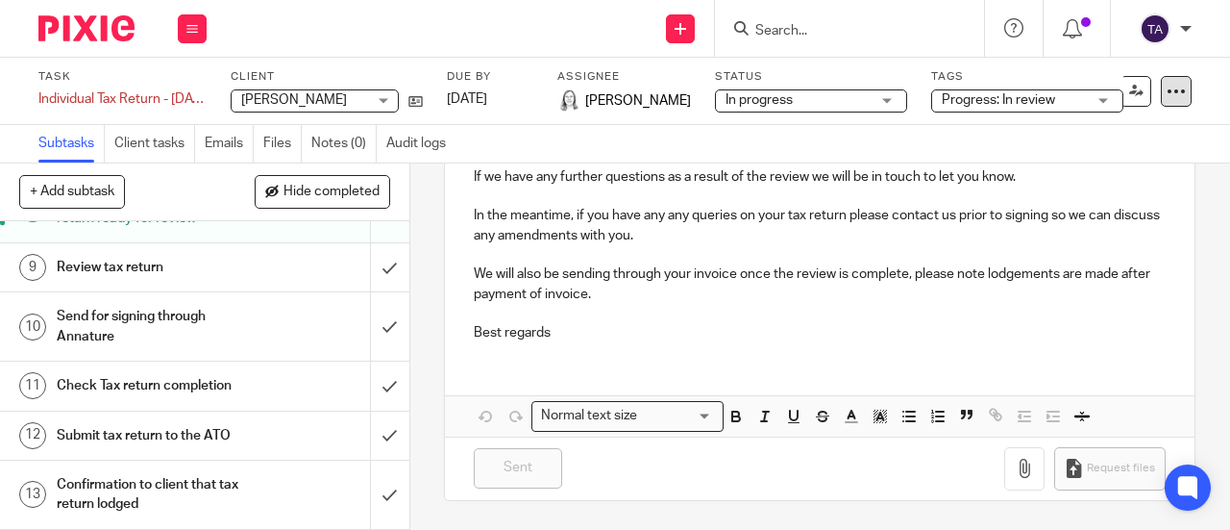
click at [1167, 91] on icon at bounding box center [1176, 91] width 19 height 19
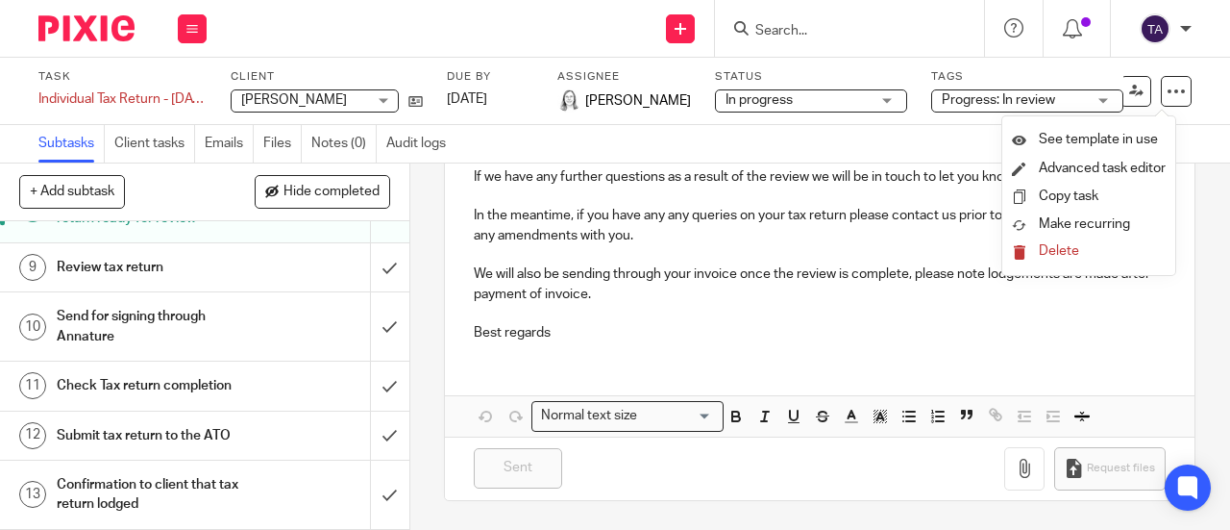
click at [1120, 98] on div "Progress: In review" at bounding box center [1027, 100] width 192 height 23
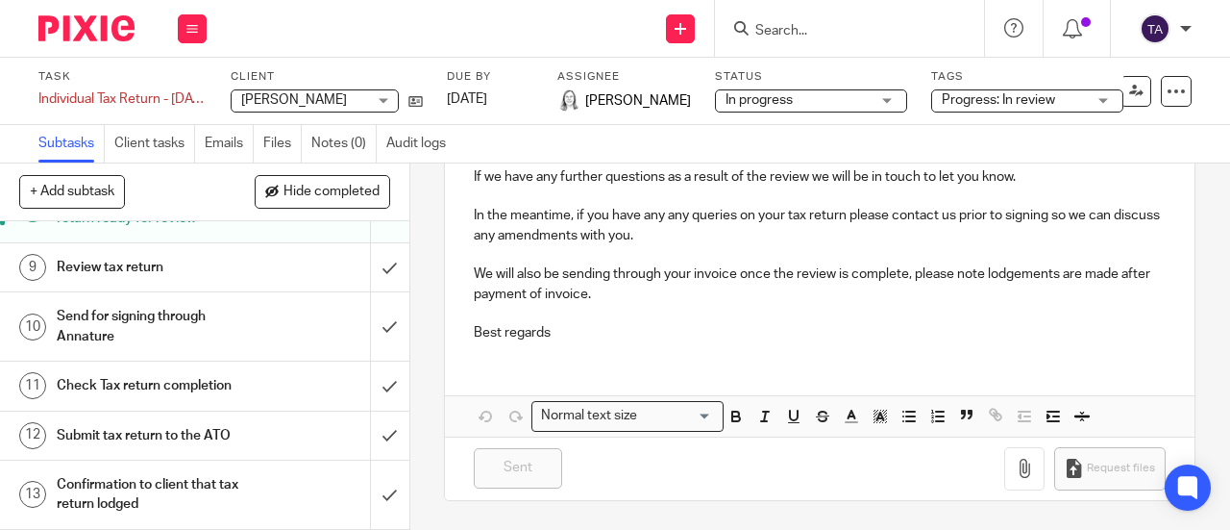
click at [711, 270] on p "We will also be sending through your invoice once the review is complete, pleas…" at bounding box center [820, 283] width 692 height 39
click at [98, 28] on img at bounding box center [86, 28] width 96 height 26
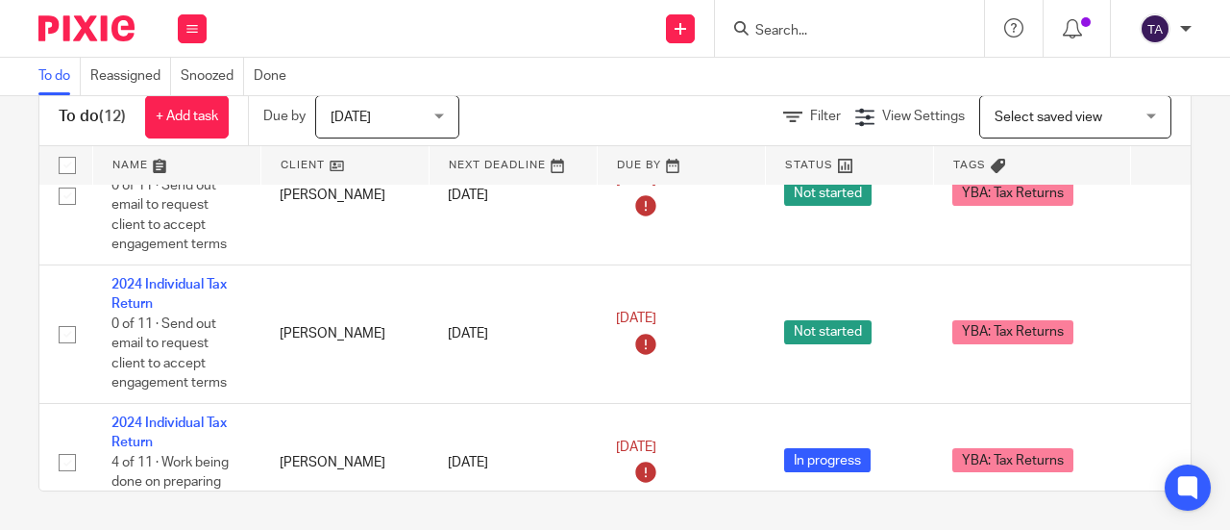
scroll to position [1042, 0]
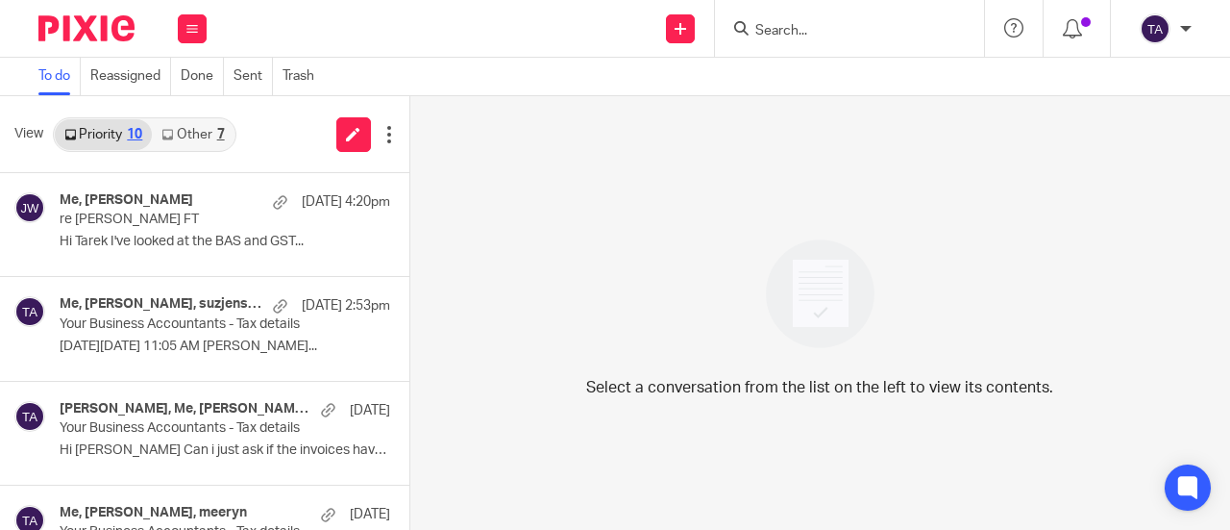
click at [594, 188] on div "Select a conversation from the list on the left to view its contents." at bounding box center [820, 312] width 820 height 433
click at [533, 255] on div "Select a conversation from the list on the left to view its contents." at bounding box center [820, 312] width 820 height 433
click at [798, 34] on input "Search" at bounding box center [840, 31] width 173 height 17
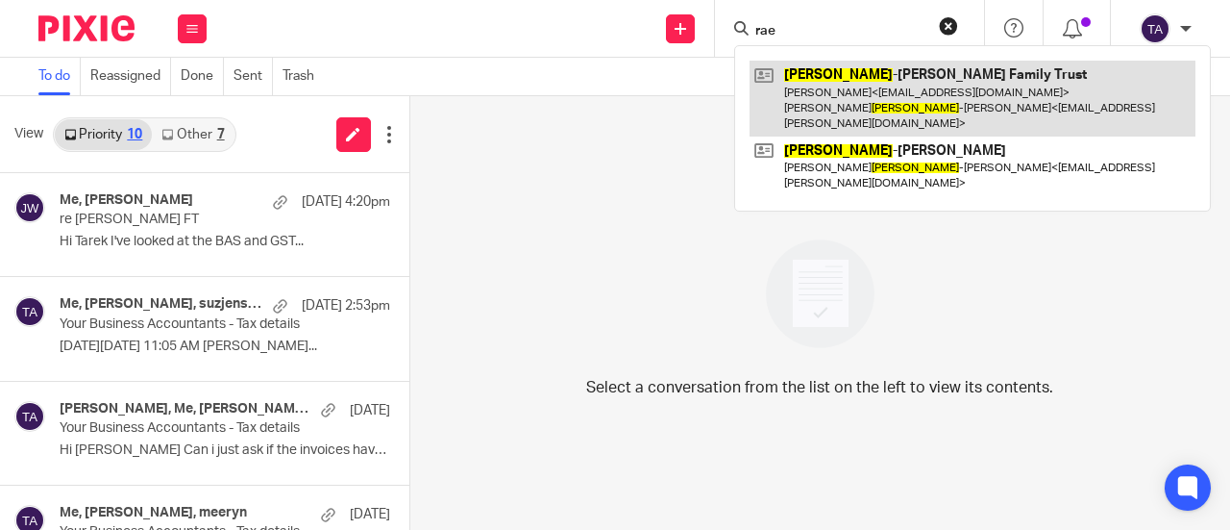
type input "rae"
click at [830, 97] on link at bounding box center [973, 99] width 446 height 76
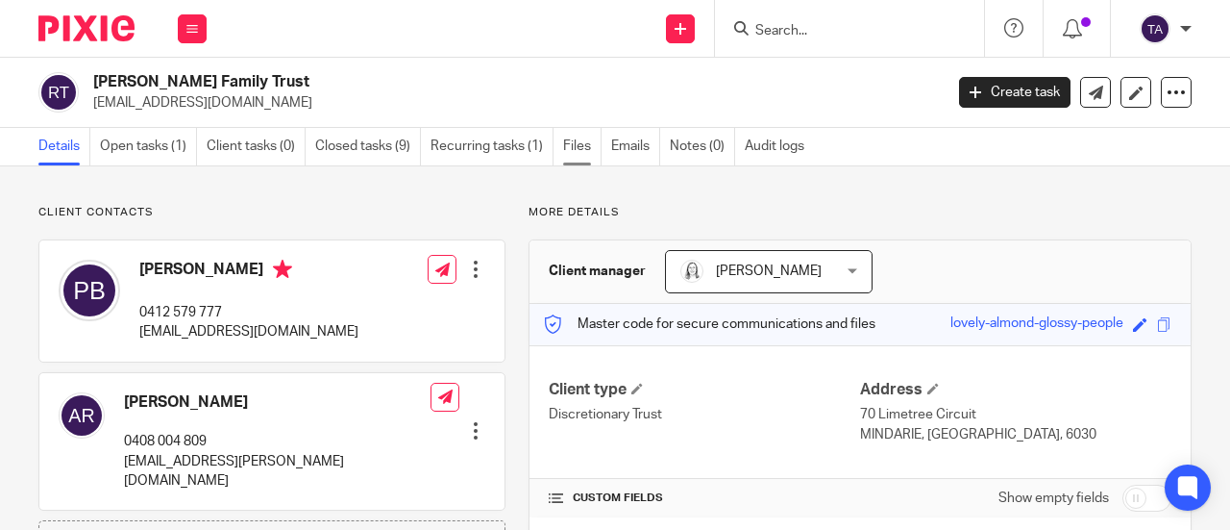
click at [591, 147] on link "Files" at bounding box center [582, 146] width 38 height 37
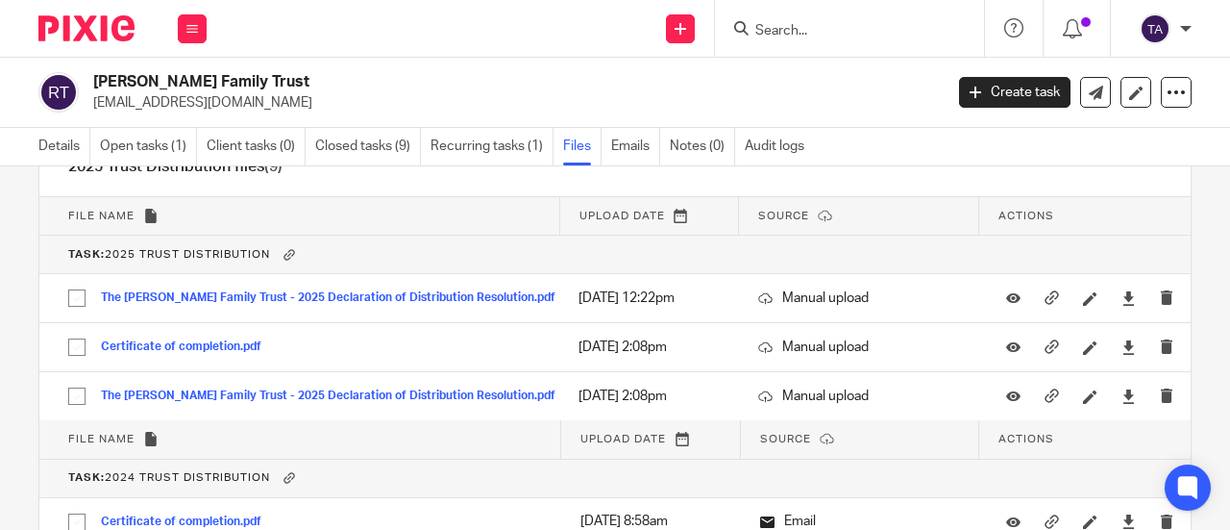
scroll to position [2245, 0]
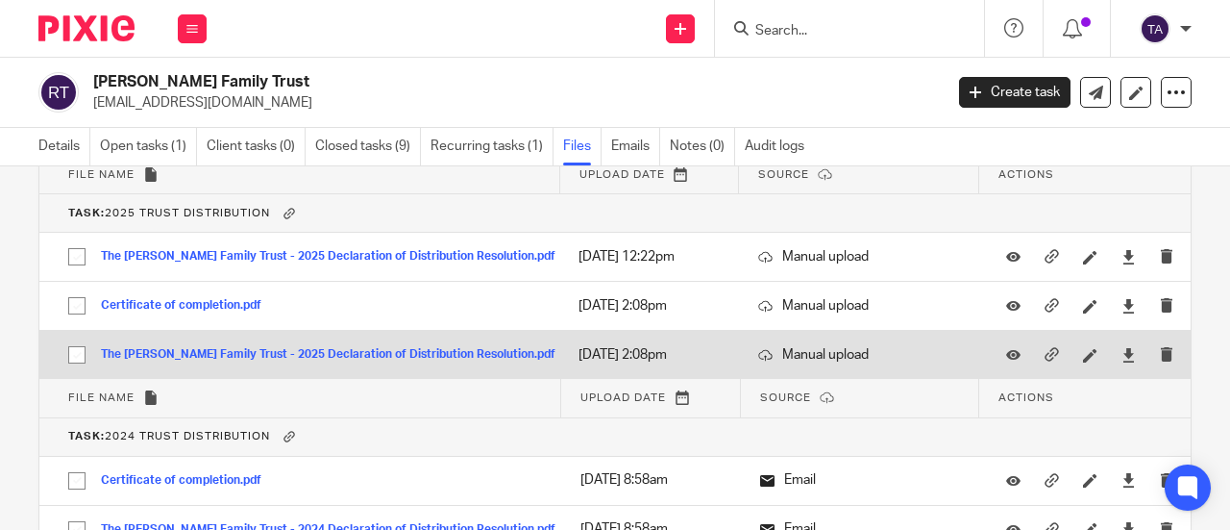
click at [397, 347] on div "The [PERSON_NAME] Family Trust - 2025 Declaration of Distribution Resolution.pdf" at bounding box center [335, 354] width 469 height 19
click at [368, 351] on button "The [PERSON_NAME] Family Trust - 2025 Declaration of Distribution Resolution.pdf" at bounding box center [335, 354] width 469 height 13
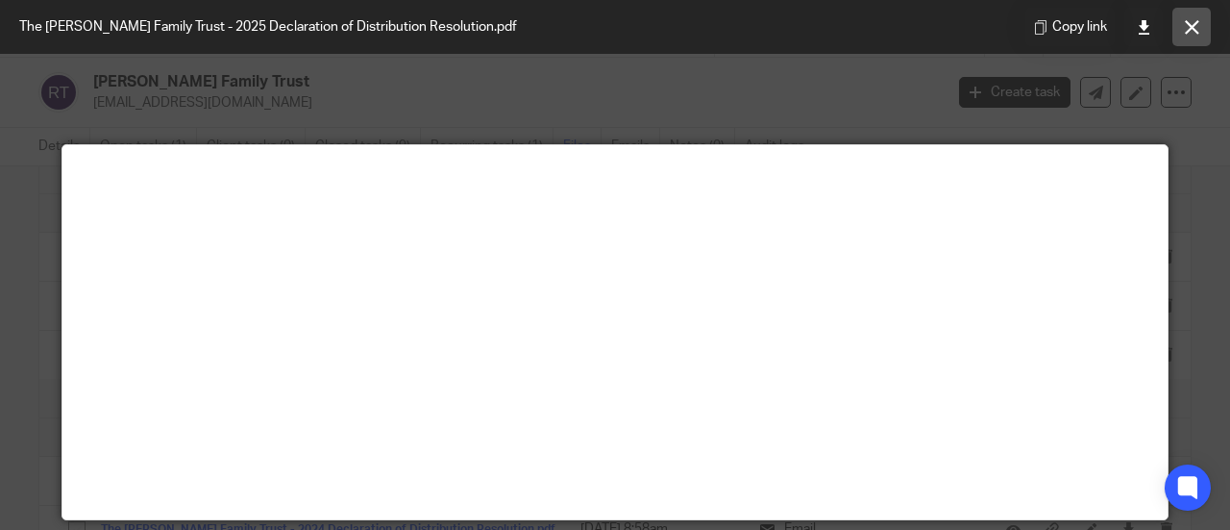
click at [1182, 18] on button at bounding box center [1192, 27] width 38 height 38
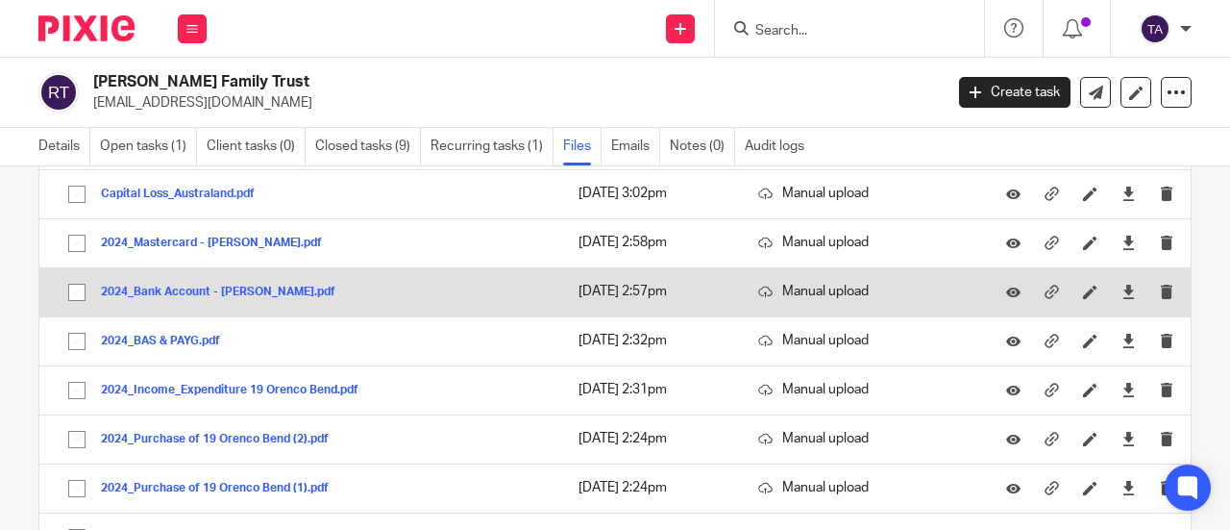
scroll to position [3276, 0]
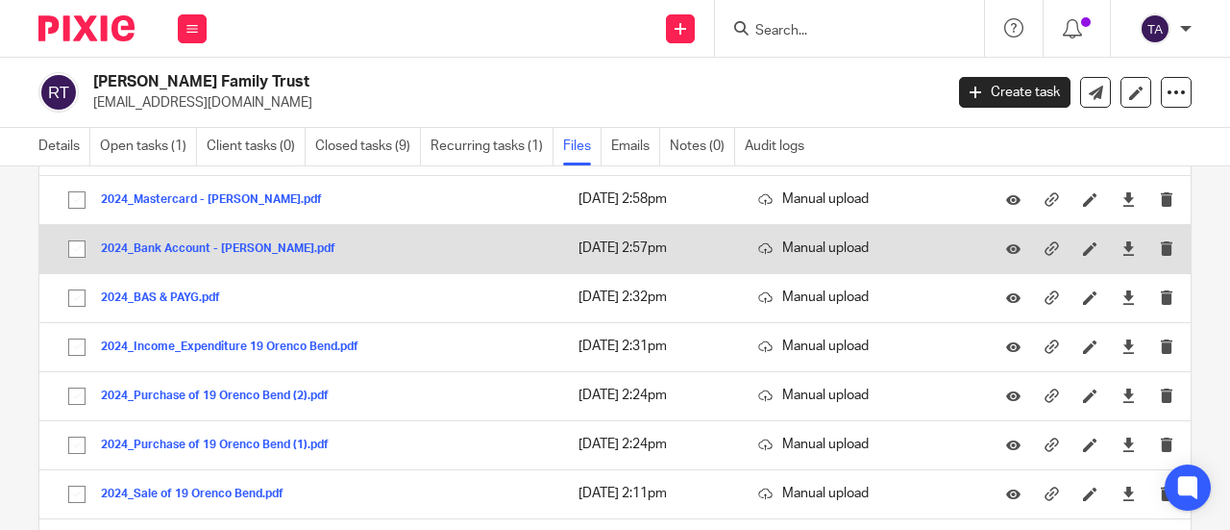
click at [208, 252] on button "2024_Bank Account - [PERSON_NAME].pdf" at bounding box center [225, 248] width 249 height 13
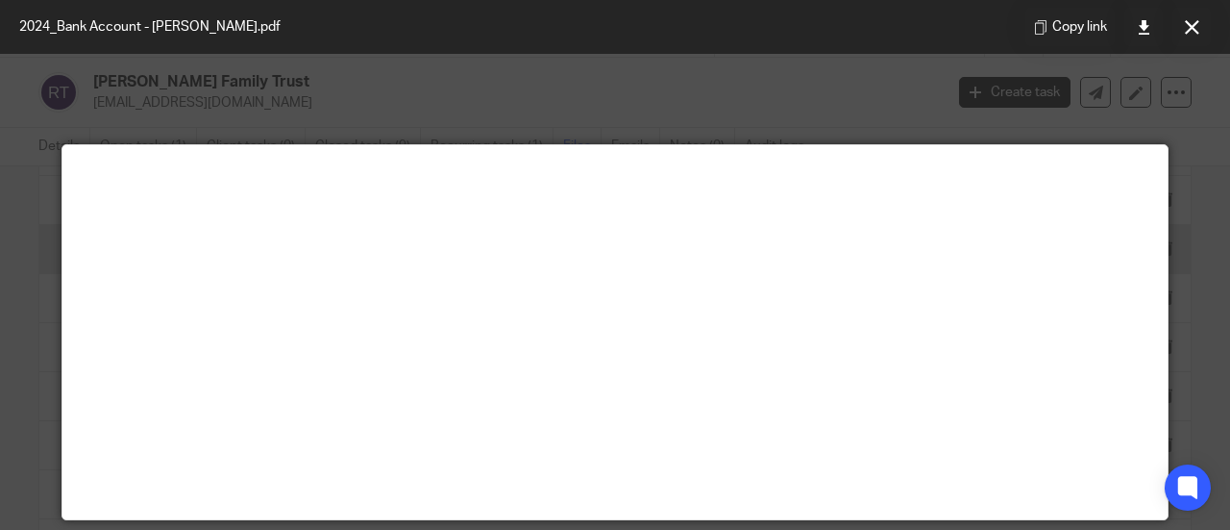
click at [289, 246] on main at bounding box center [614, 332] width 1105 height 374
click at [1199, 25] on button at bounding box center [1192, 27] width 38 height 38
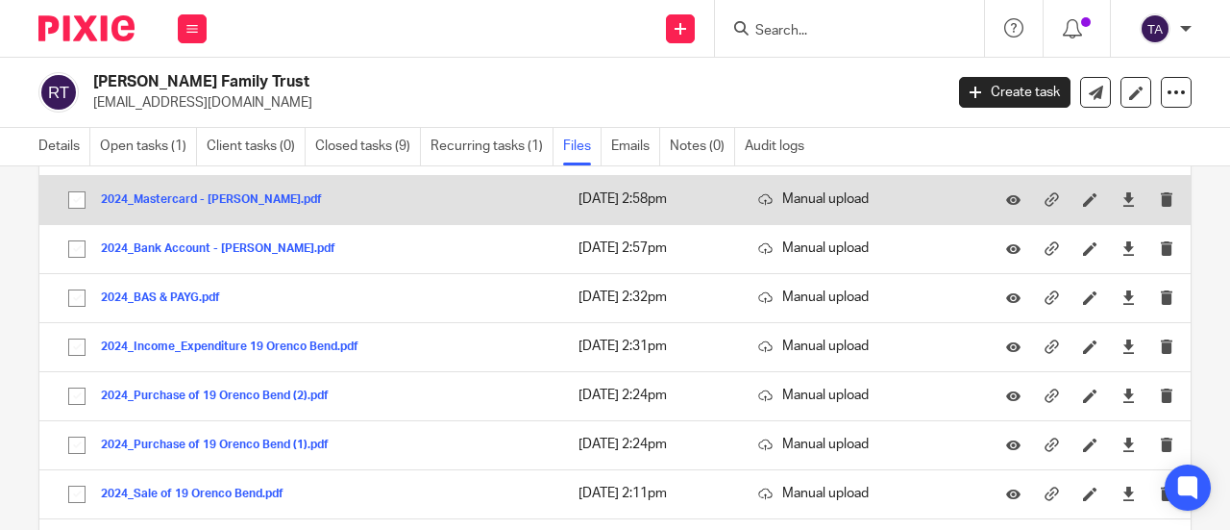
click at [210, 190] on div "2024_Mastercard - [PERSON_NAME].pdf" at bounding box center [218, 198] width 235 height 19
click at [213, 197] on button "2024_Mastercard - [PERSON_NAME].pdf" at bounding box center [218, 199] width 235 height 13
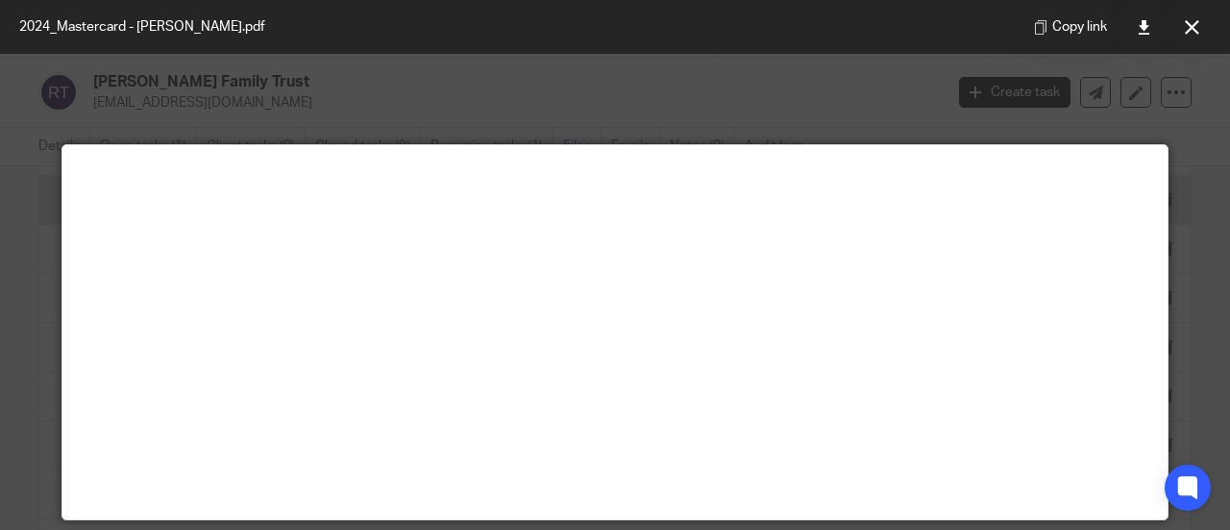
click at [1192, 28] on icon at bounding box center [1192, 27] width 14 height 14
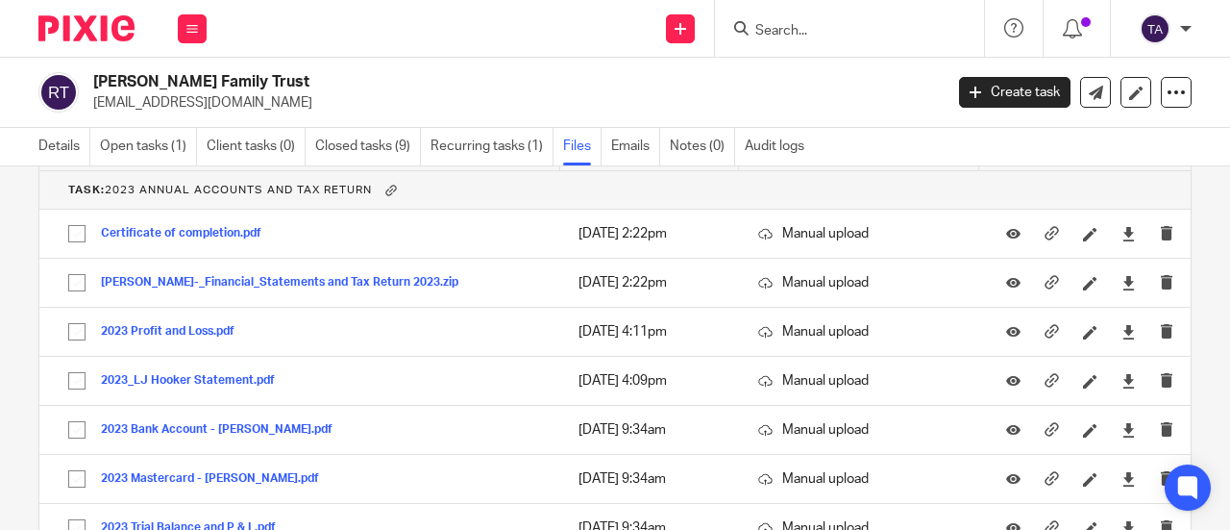
scroll to position [3712, 0]
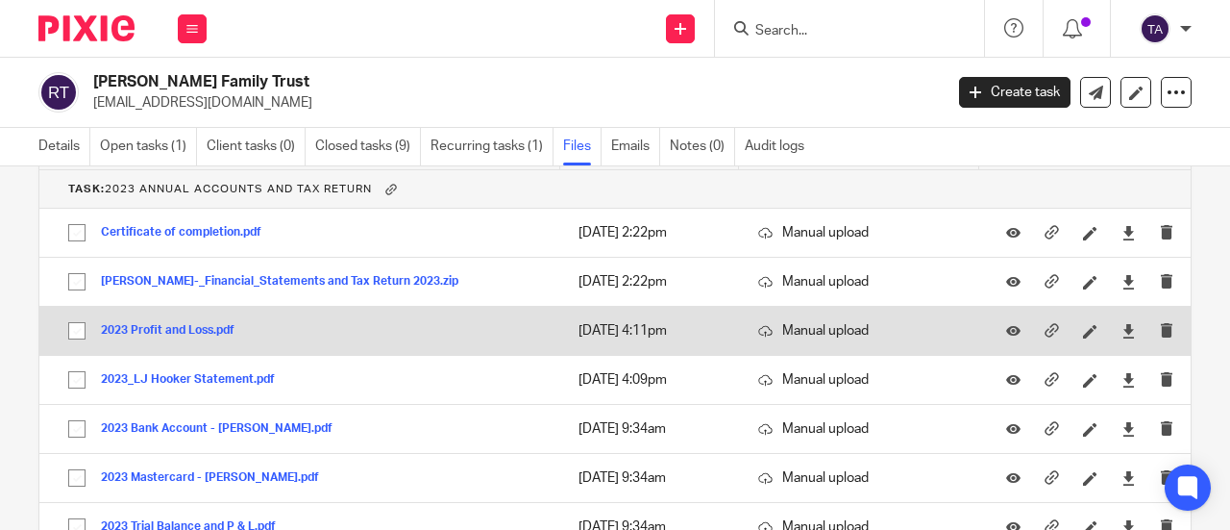
click at [175, 339] on div "2023 Profit and Loss.pdf" at bounding box center [175, 330] width 148 height 19
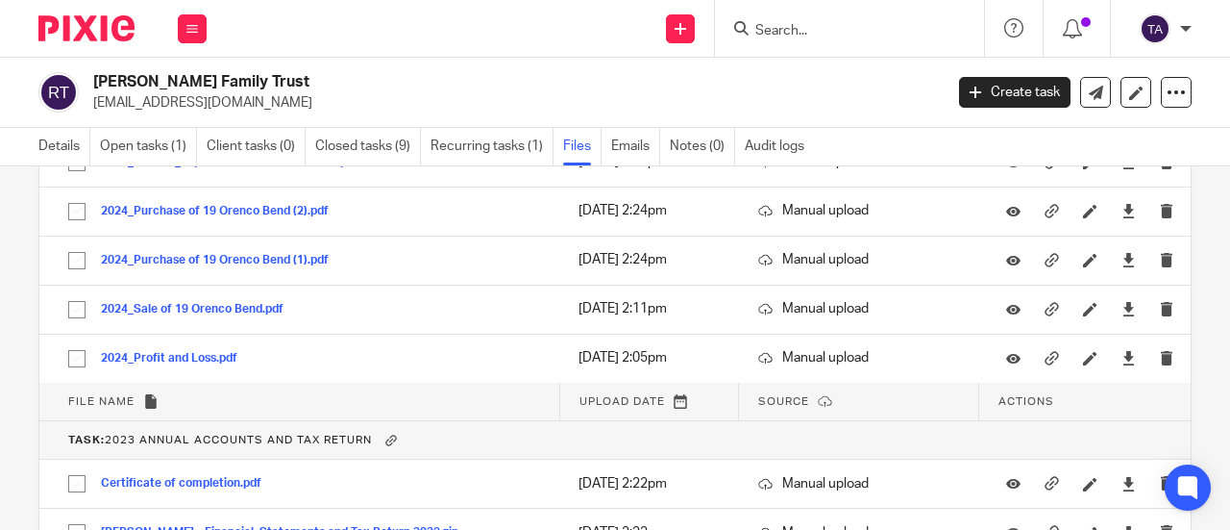
scroll to position [3464, 0]
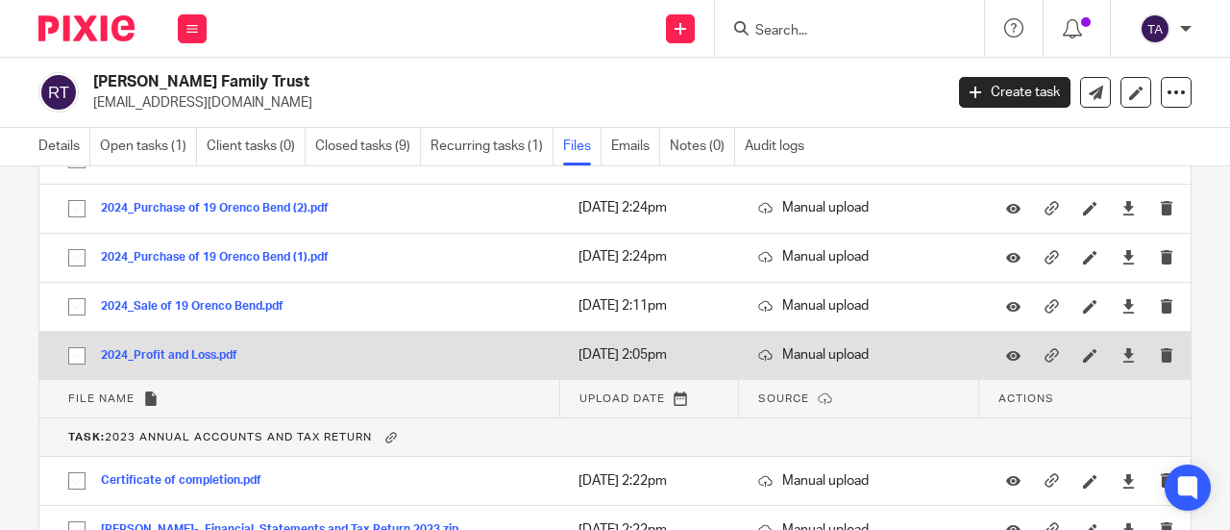
click at [215, 352] on button "2024_Profit and Loss.pdf" at bounding box center [176, 355] width 151 height 13
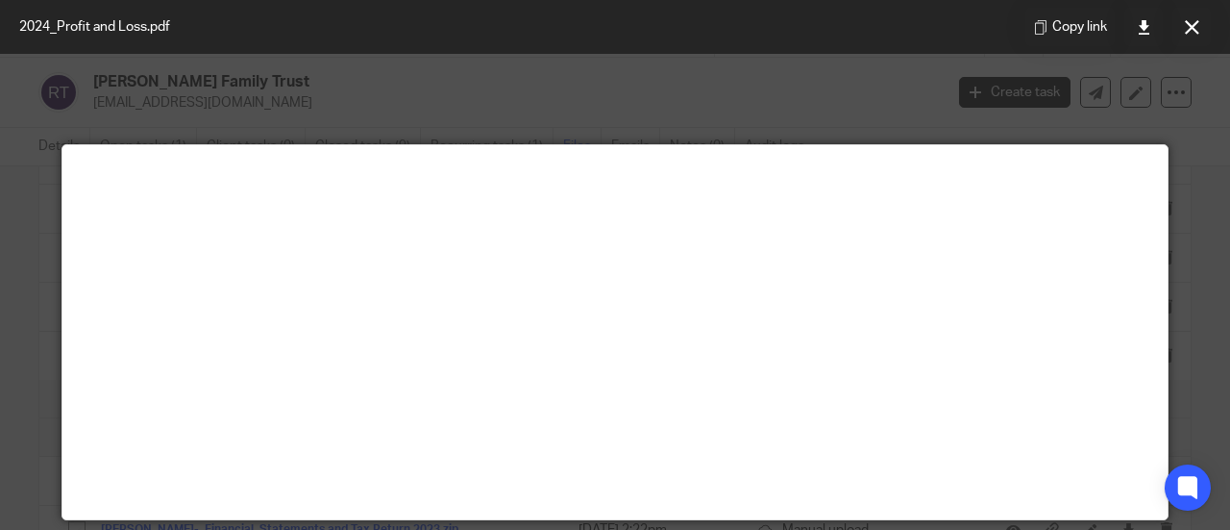
scroll to position [135, 0]
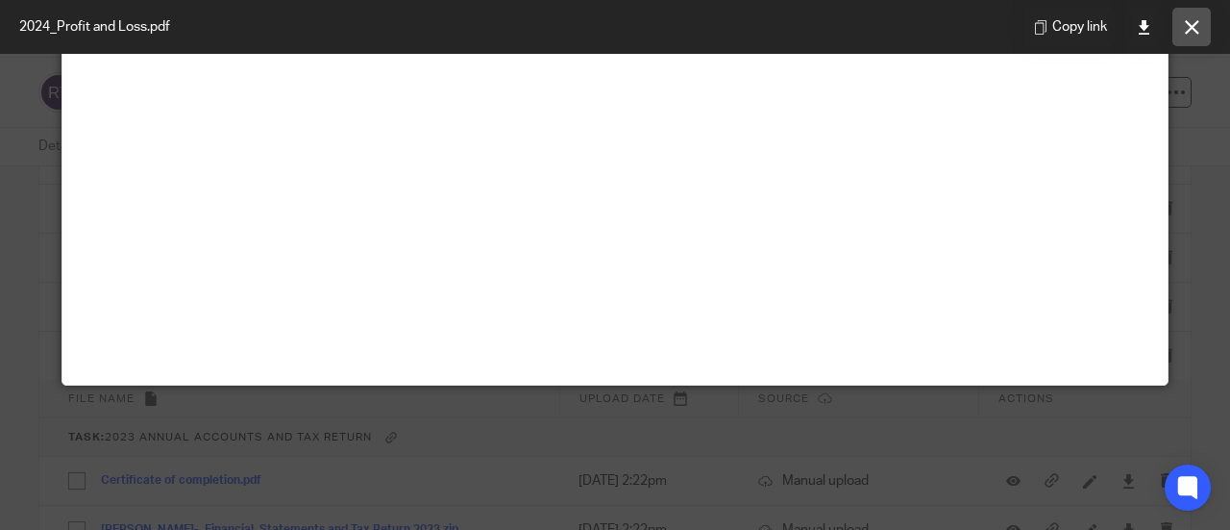
click at [1186, 30] on icon at bounding box center [1192, 27] width 14 height 14
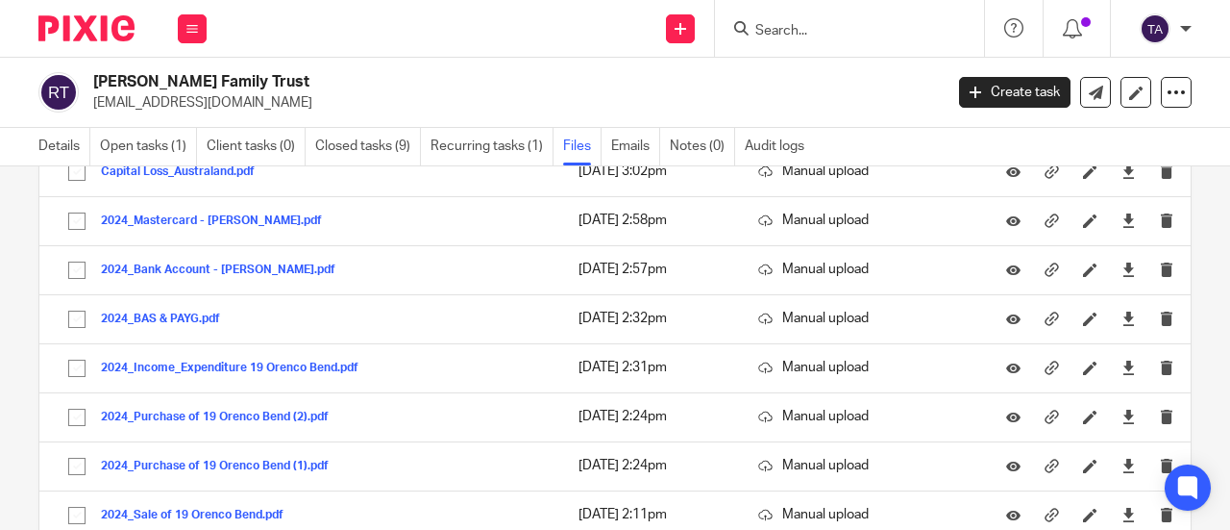
scroll to position [3256, 0]
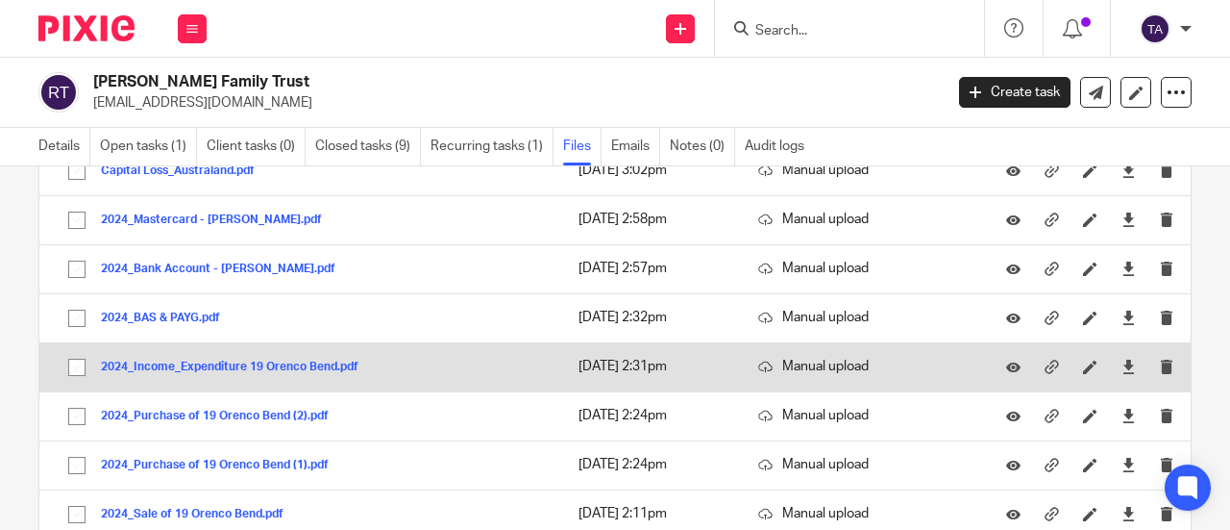
click at [250, 372] on button "2024_Income_Expenditure 19 Orenco Bend.pdf" at bounding box center [237, 366] width 272 height 13
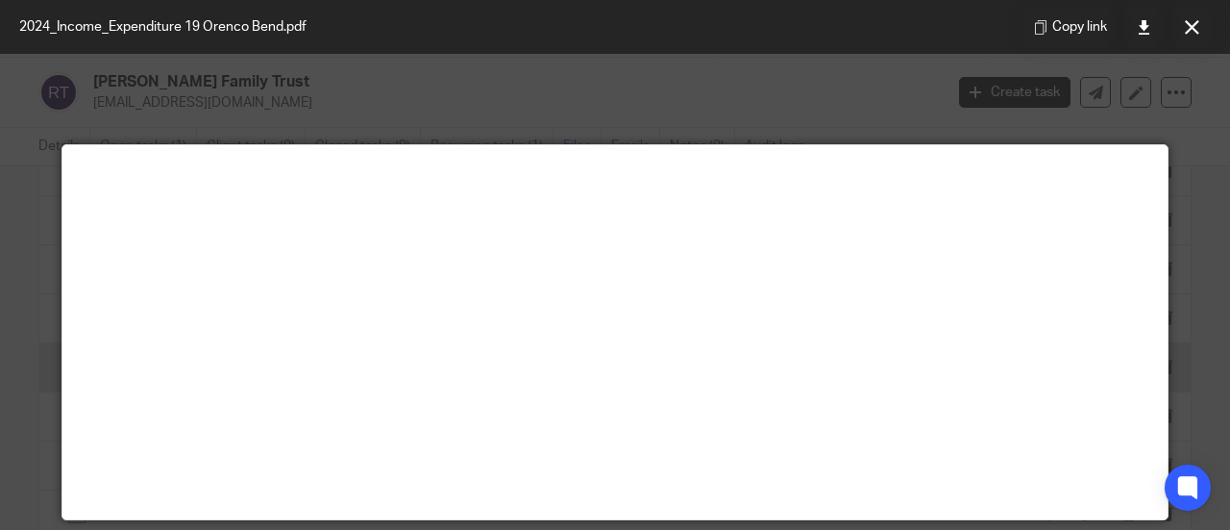
click at [309, 368] on main at bounding box center [614, 332] width 1105 height 374
click at [1149, 30] on icon at bounding box center [1144, 27] width 14 height 14
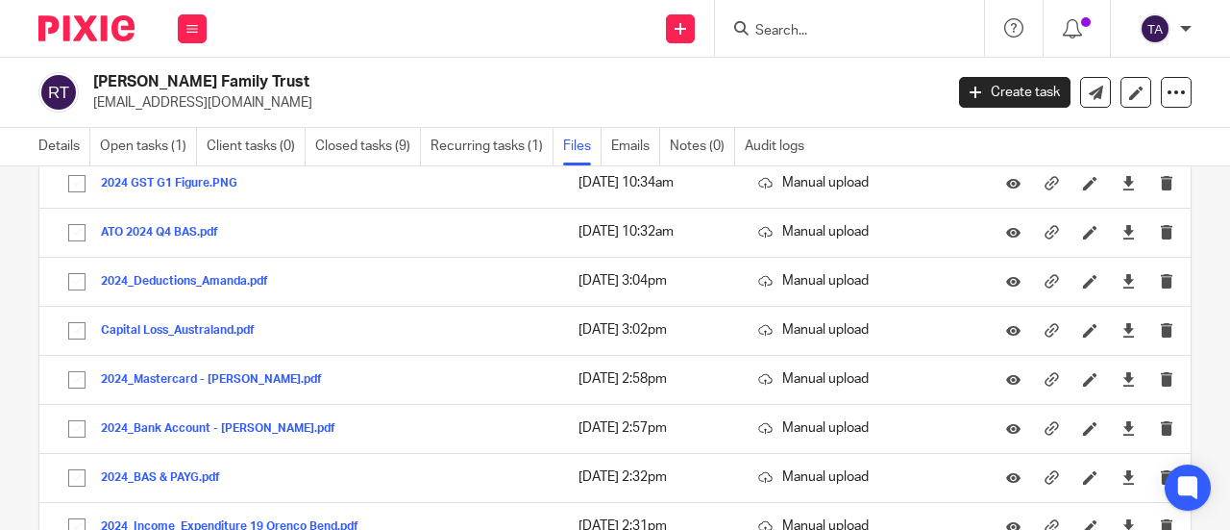
scroll to position [3098, 0]
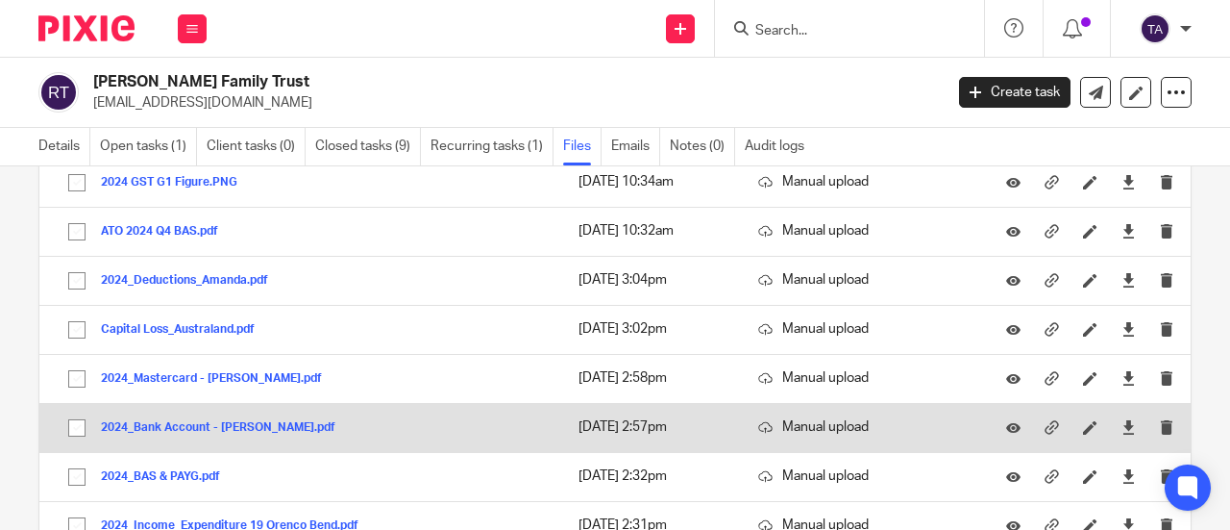
click at [216, 431] on button "2024_Bank Account - [PERSON_NAME].pdf" at bounding box center [225, 427] width 249 height 13
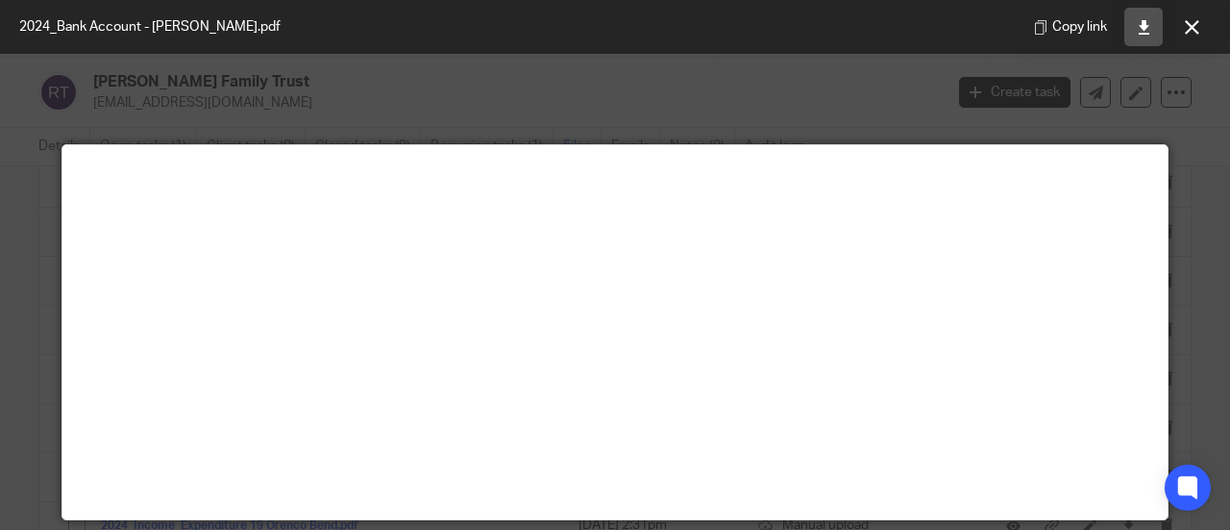
click at [1143, 29] on icon at bounding box center [1144, 27] width 14 height 14
